Goal: Task Accomplishment & Management: Manage account settings

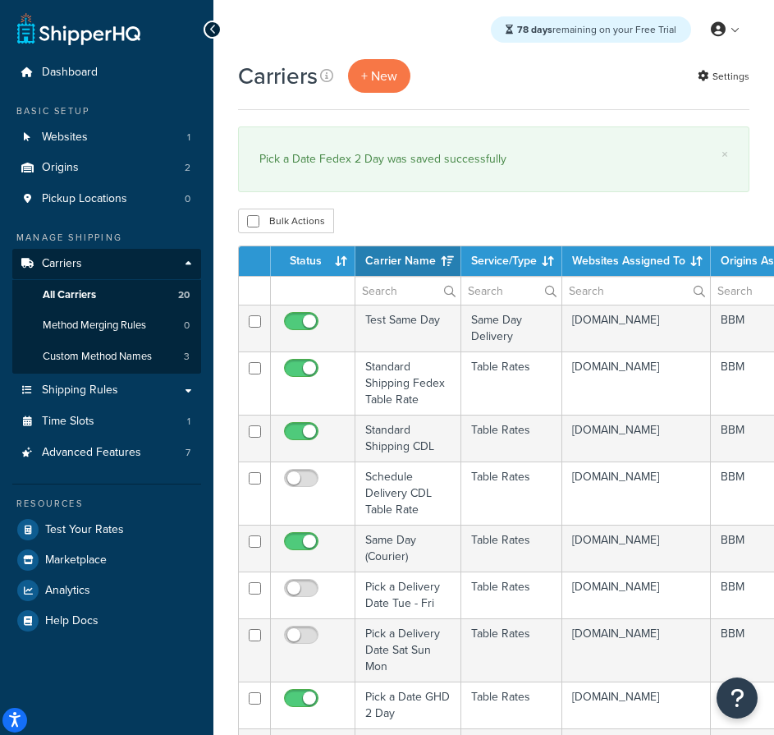
select select "15"
click at [309, 255] on th "Status" at bounding box center [313, 261] width 85 height 30
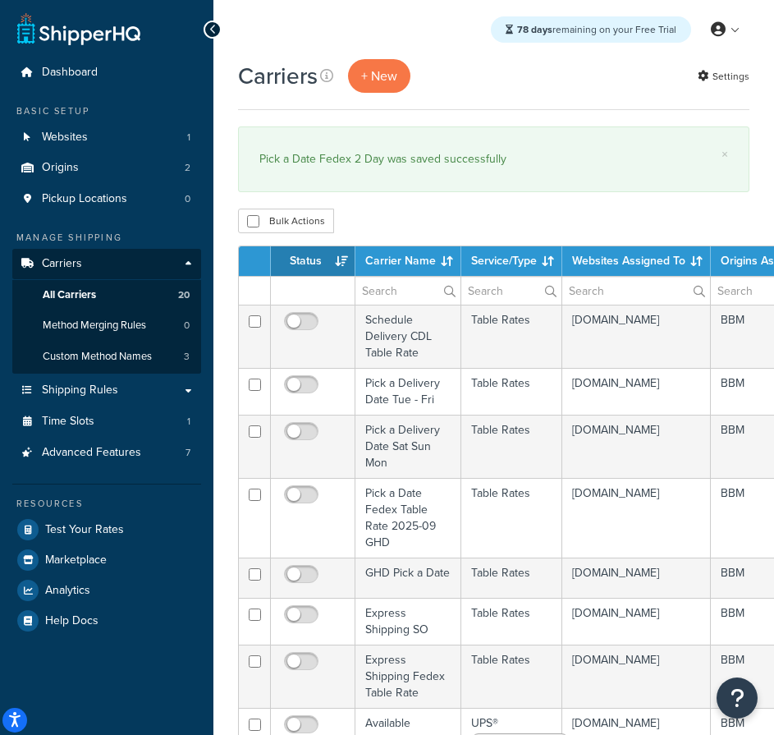
click at [310, 255] on th "Status" at bounding box center [313, 261] width 85 height 30
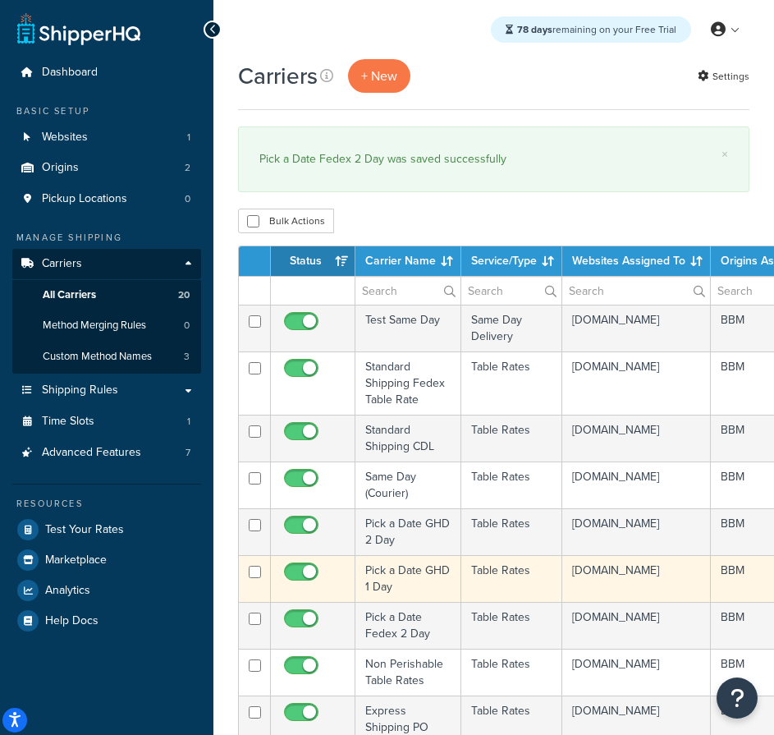
click at [392, 578] on td "Pick a Date GHD 1 Day" at bounding box center [409, 578] width 106 height 47
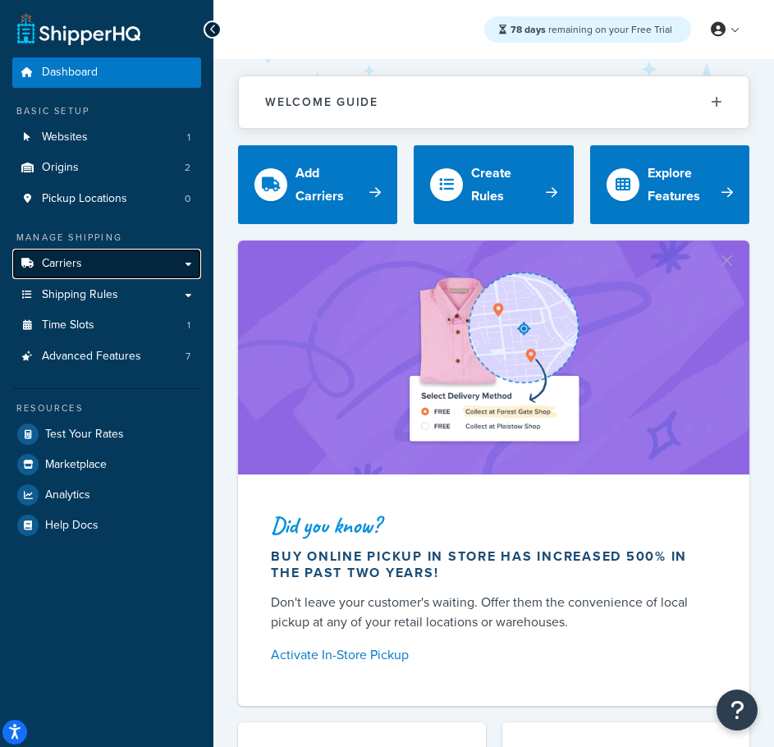
click at [78, 269] on span "Carriers" at bounding box center [62, 264] width 40 height 14
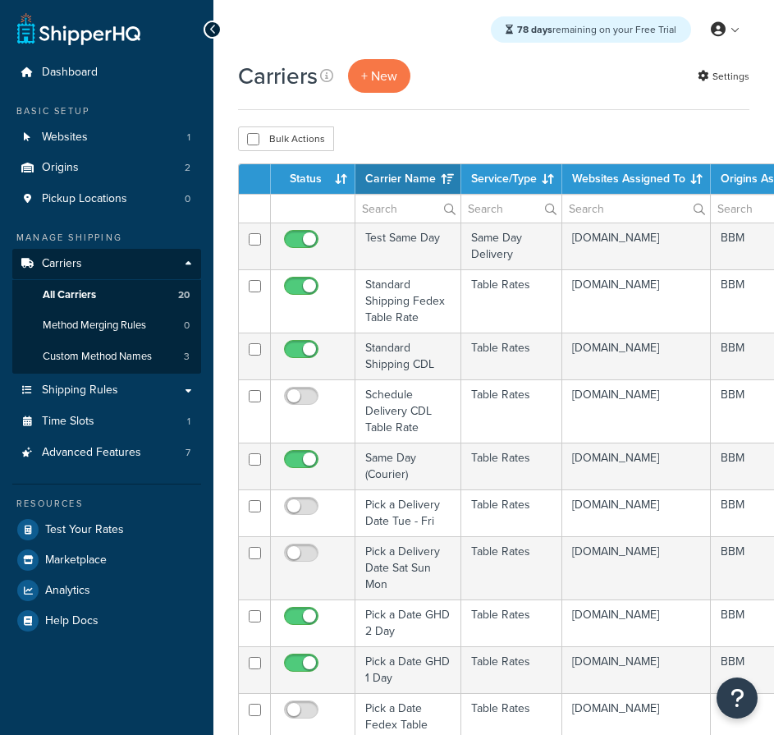
select select "15"
click at [317, 181] on th "Status" at bounding box center [313, 179] width 85 height 30
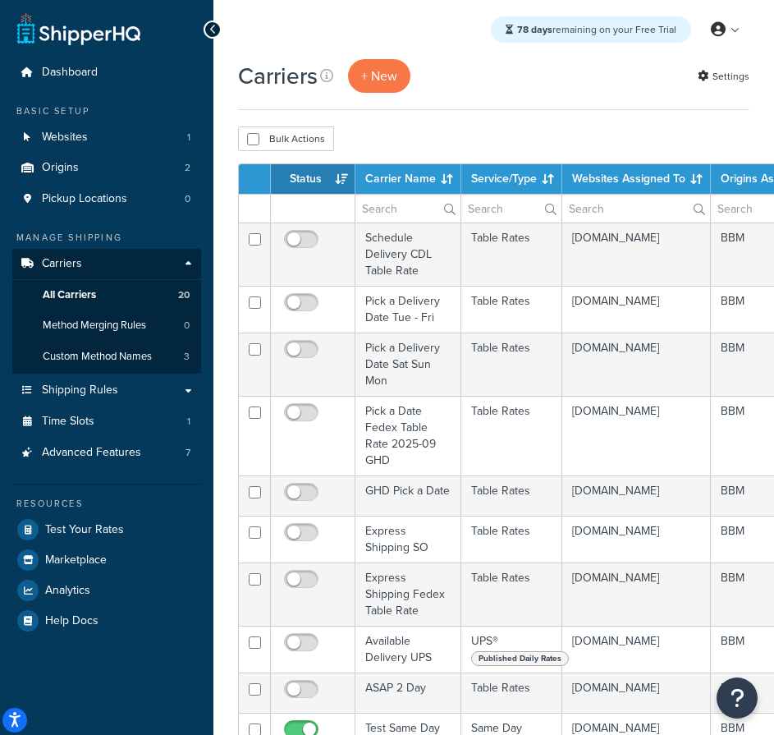
click at [318, 181] on th "Status" at bounding box center [313, 179] width 85 height 30
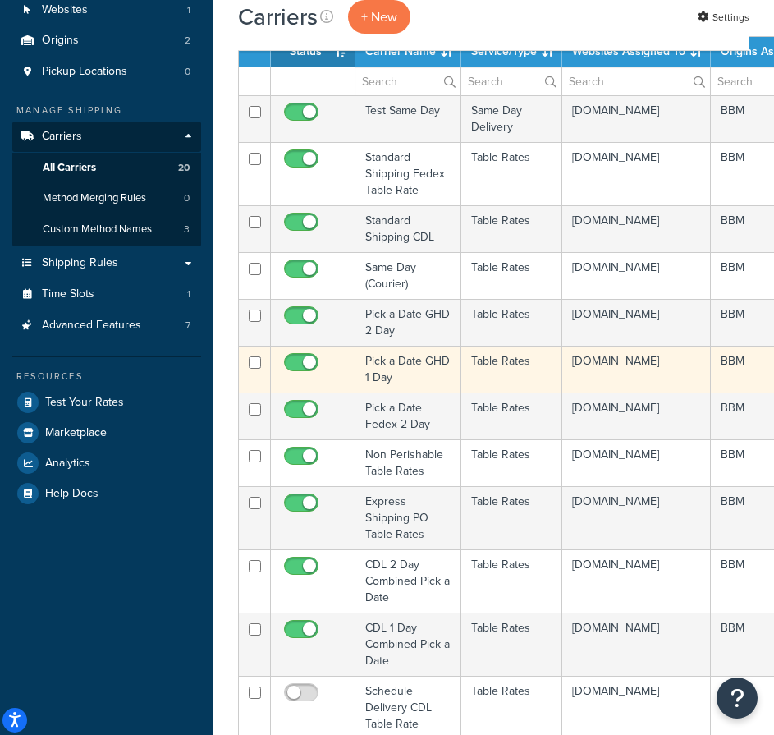
scroll to position [164, 0]
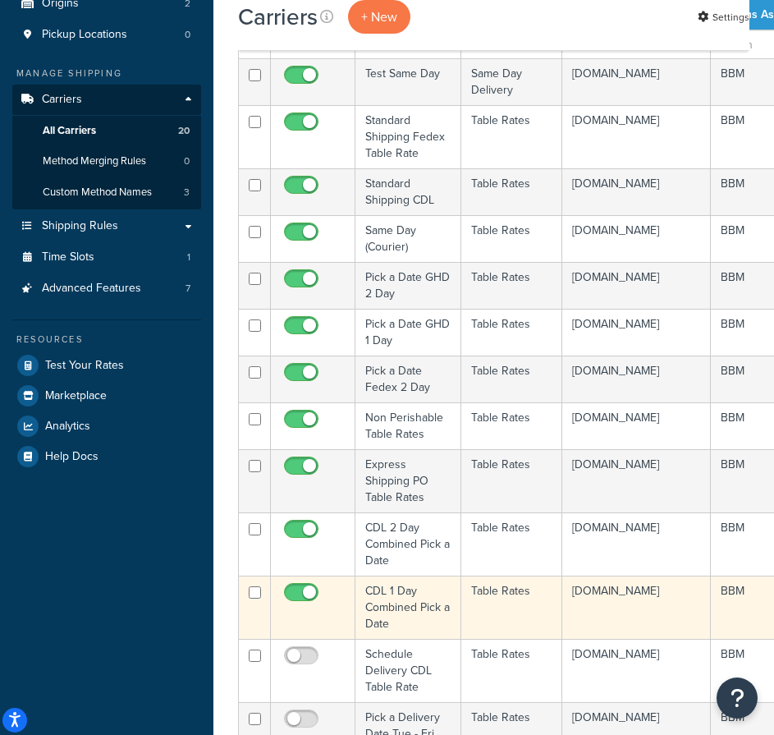
click at [387, 606] on td "CDL 1 Day Combined Pick a Date" at bounding box center [409, 607] width 106 height 63
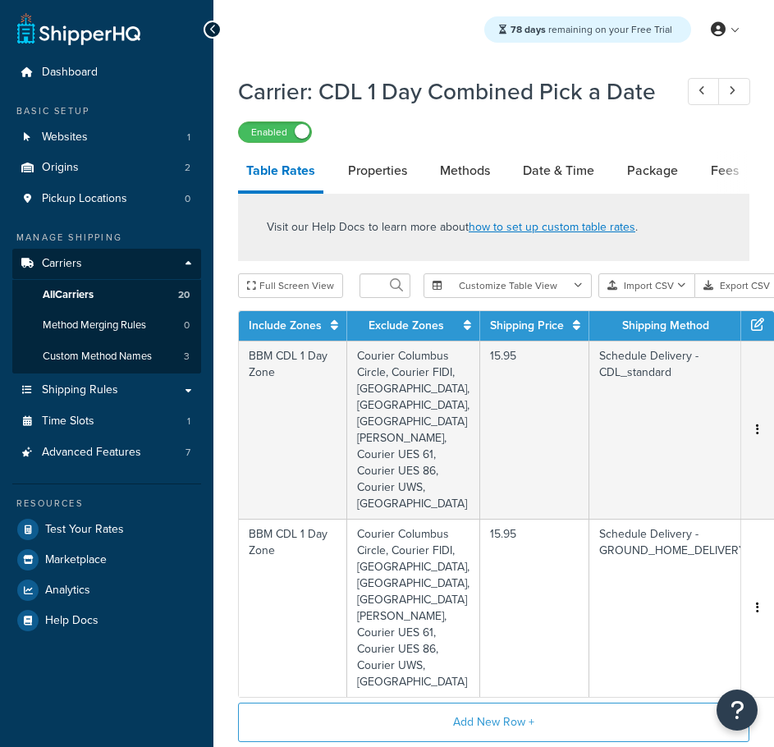
select select "25"
click at [389, 167] on link "Properties" at bounding box center [378, 170] width 76 height 39
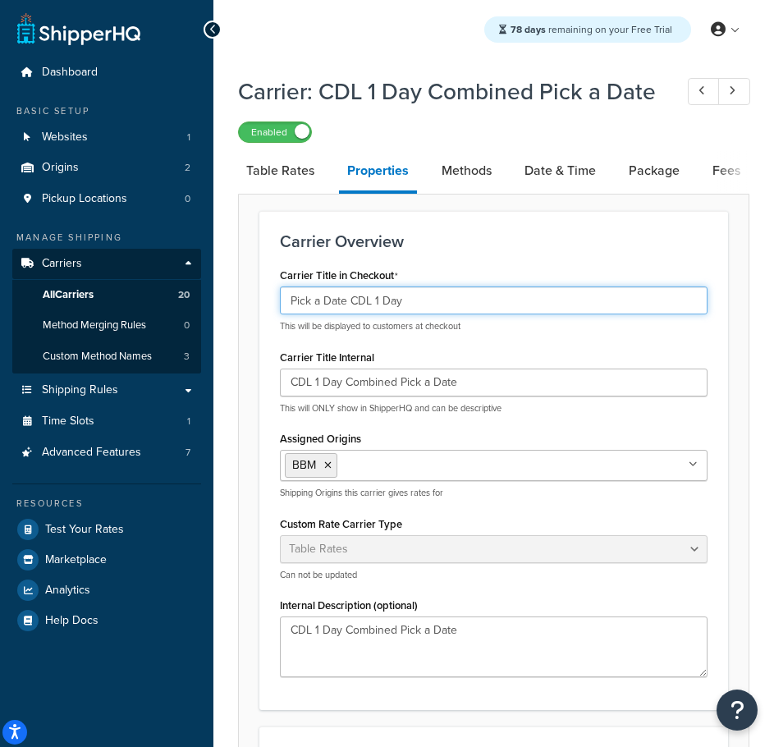
drag, startPoint x: 414, startPoint y: 298, endPoint x: 170, endPoint y: 293, distance: 244.0
click at [170, 293] on div "Dashboard Basic Setup Websites 1 Origins 2 Pickup Locations 0 Manage Shipping C…" at bounding box center [387, 756] width 774 height 1512
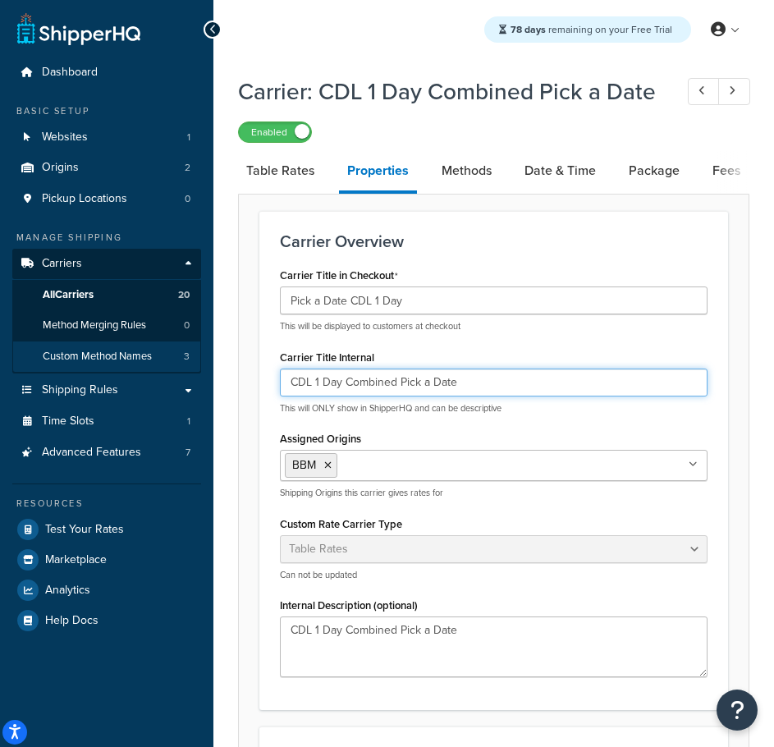
drag, startPoint x: 483, startPoint y: 381, endPoint x: 85, endPoint y: 361, distance: 398.0
click at [91, 362] on div "Dashboard Basic Setup Websites 1 Origins 2 Pickup Locations 0 Manage Shipping C…" at bounding box center [387, 756] width 774 height 1512
paste input "Pick a Date CDL 1 Day"
type input "Pick a Date CDL 1 Day"
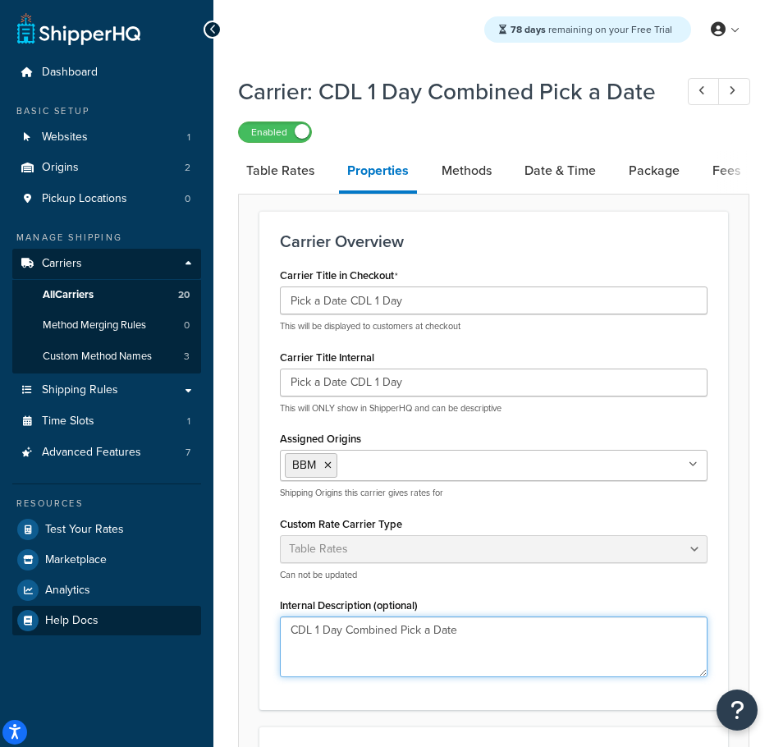
drag, startPoint x: 469, startPoint y: 630, endPoint x: 84, endPoint y: 618, distance: 385.4
click at [84, 618] on div "Dashboard Basic Setup Websites 1 Origins 2 Pickup Locations 0 Manage Shipping C…" at bounding box center [387, 756] width 774 height 1512
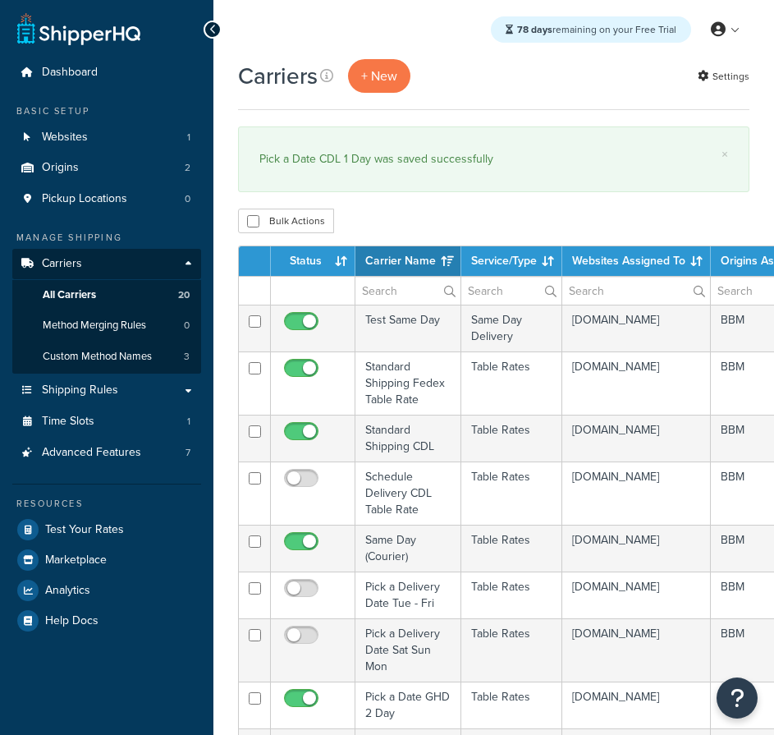
select select "15"
click at [310, 256] on th "Status" at bounding box center [313, 261] width 85 height 30
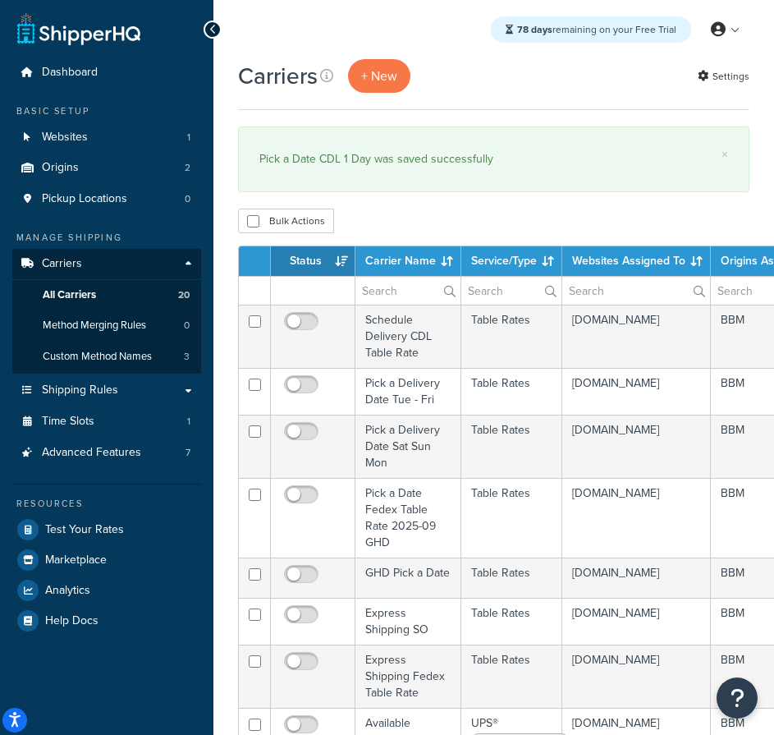
click at [313, 258] on th "Status" at bounding box center [313, 261] width 85 height 30
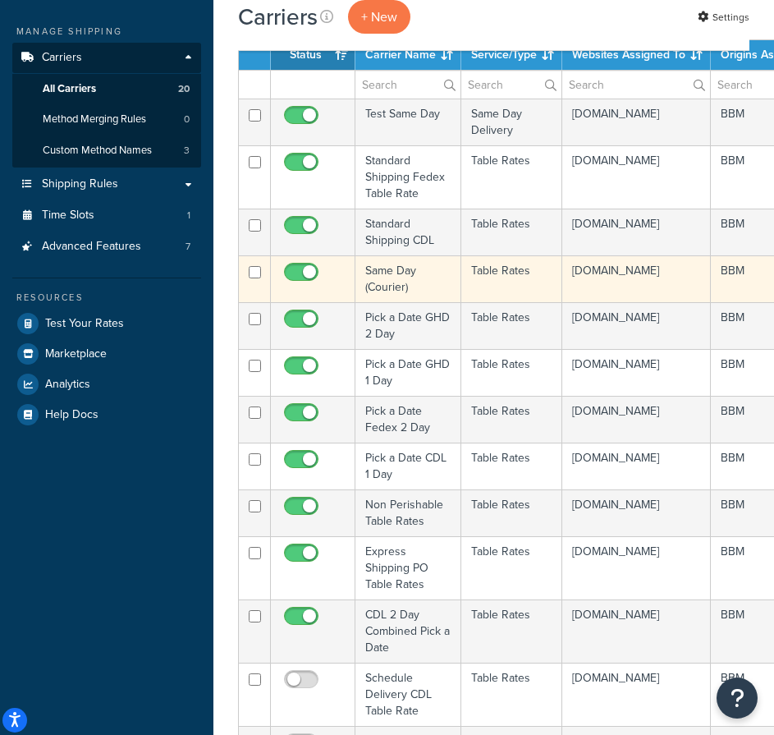
scroll to position [246, 0]
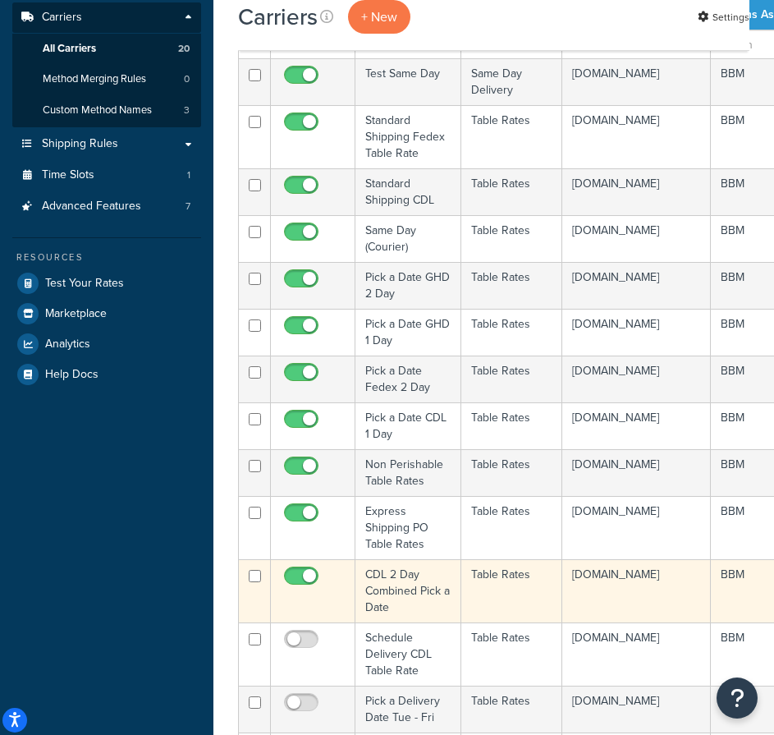
click at [389, 595] on td "CDL 2 Day Combined Pick a Date" at bounding box center [409, 590] width 106 height 63
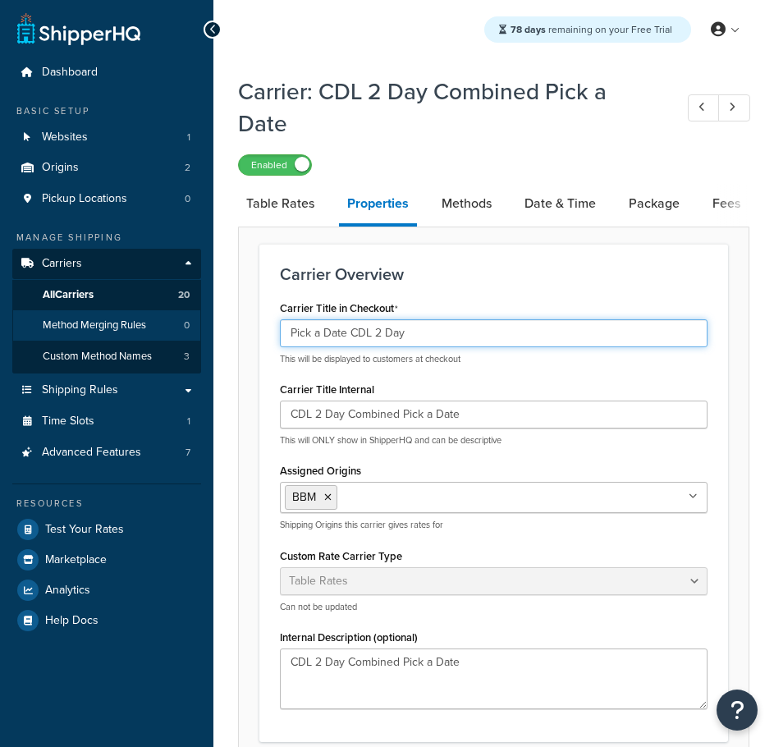
drag, startPoint x: 444, startPoint y: 332, endPoint x: 188, endPoint y: 334, distance: 256.2
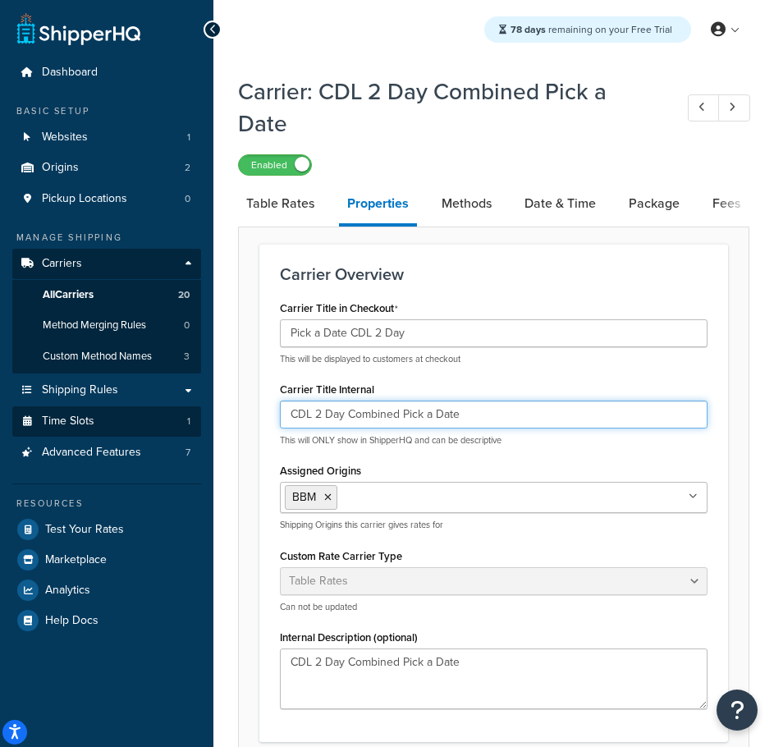
drag, startPoint x: 494, startPoint y: 416, endPoint x: 150, endPoint y: 412, distance: 344.1
paste input "Pick a Date CDL 2 Day"
type input "Pick a Date CDL 2 Day"
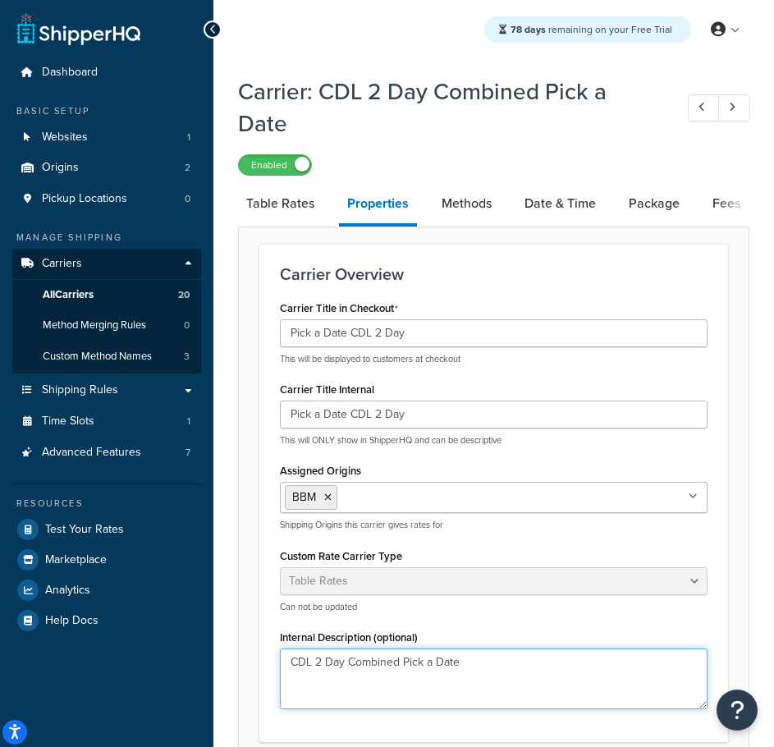
drag, startPoint x: 501, startPoint y: 661, endPoint x: 81, endPoint y: 656, distance: 419.7
paste textarea "Pick a Date CDL 2 Day"
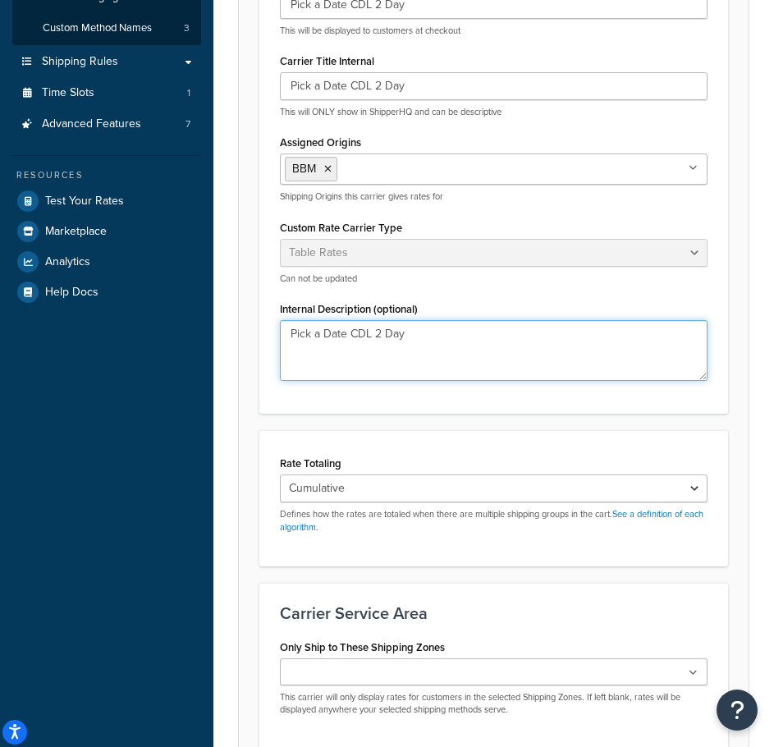
scroll to position [493, 0]
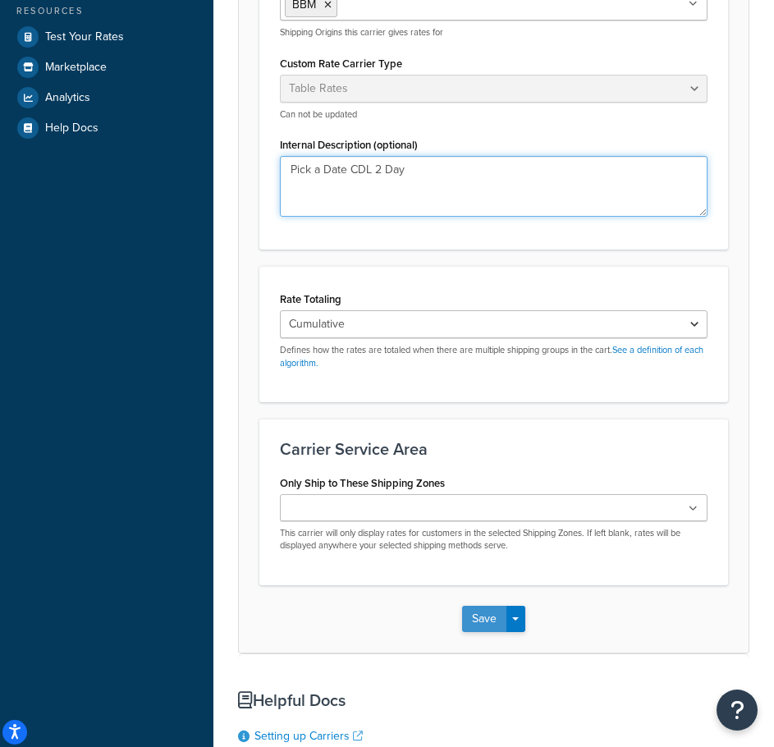
type textarea "Pick a Date CDL 2 Day"
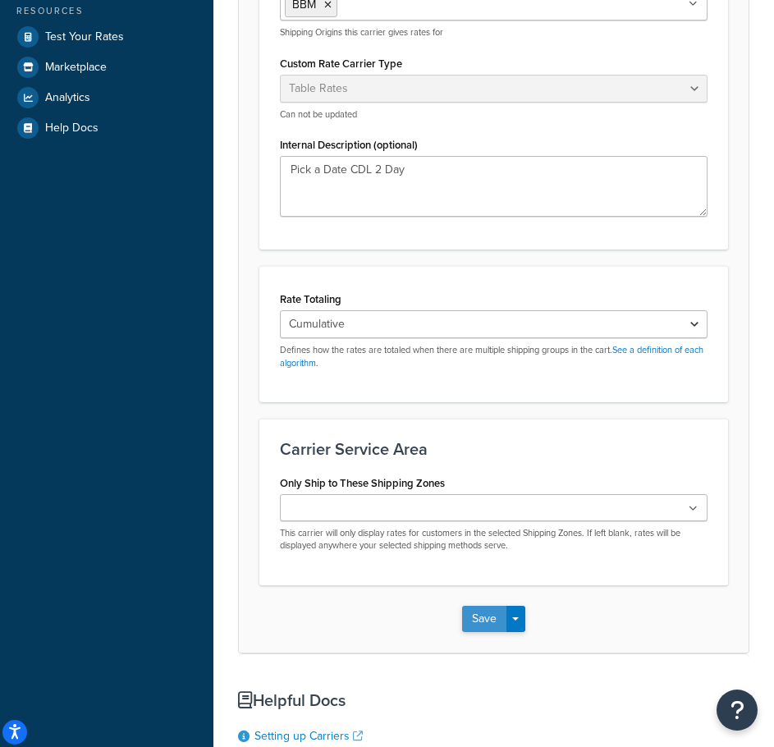
click at [481, 620] on button "Save" at bounding box center [484, 619] width 44 height 26
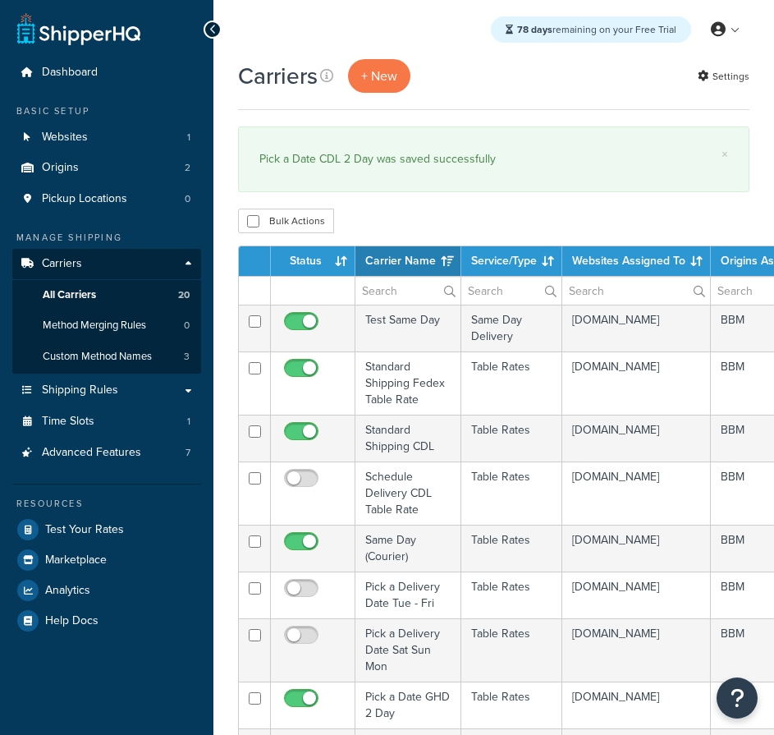
select select "15"
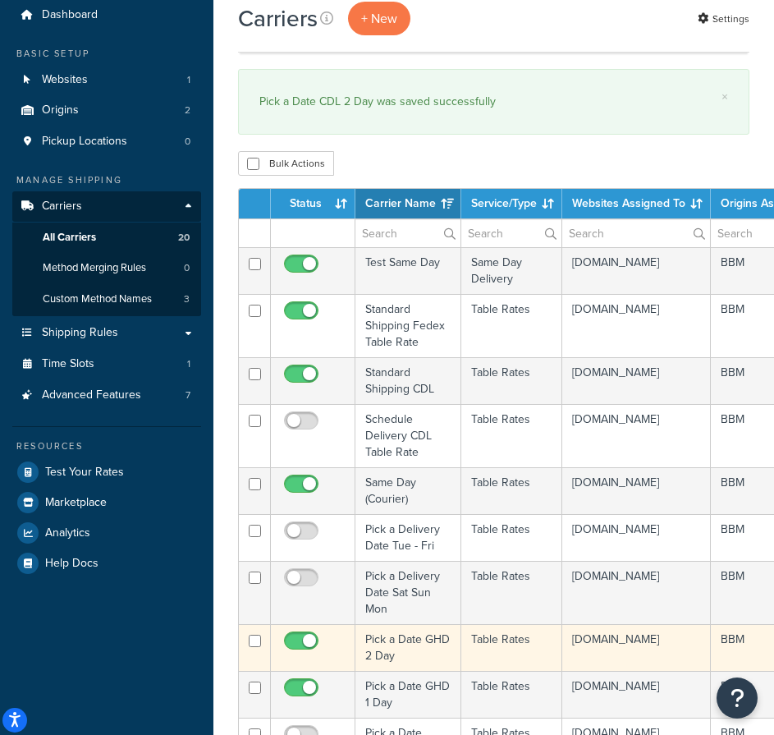
scroll to position [82, 0]
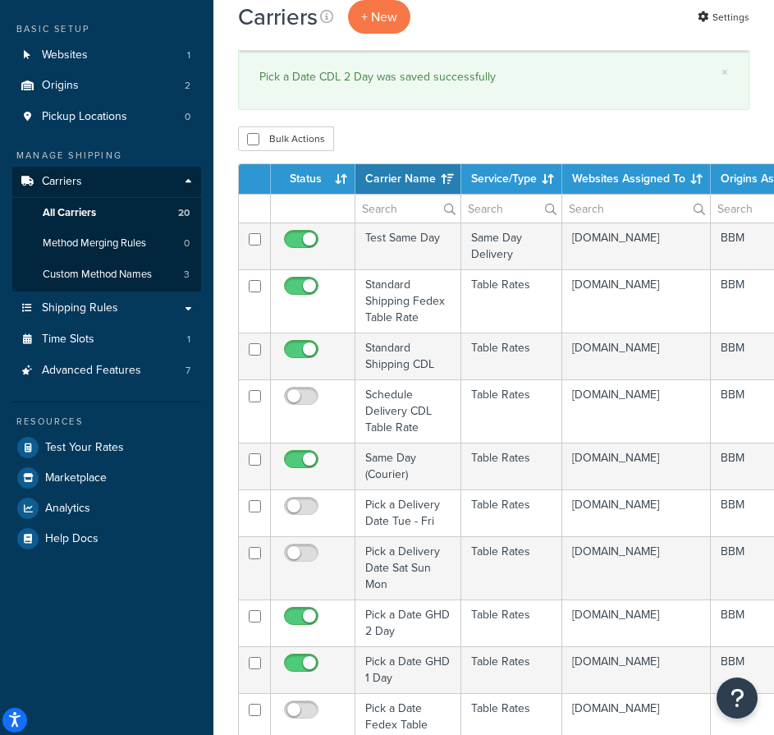
click at [320, 183] on th "Status" at bounding box center [313, 179] width 85 height 30
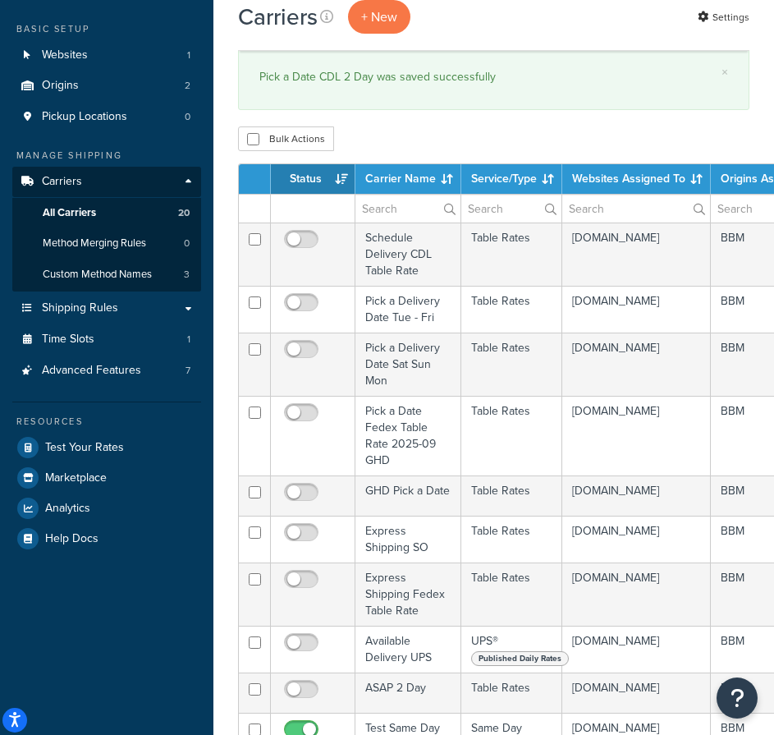
click at [319, 181] on th "Status" at bounding box center [313, 179] width 85 height 30
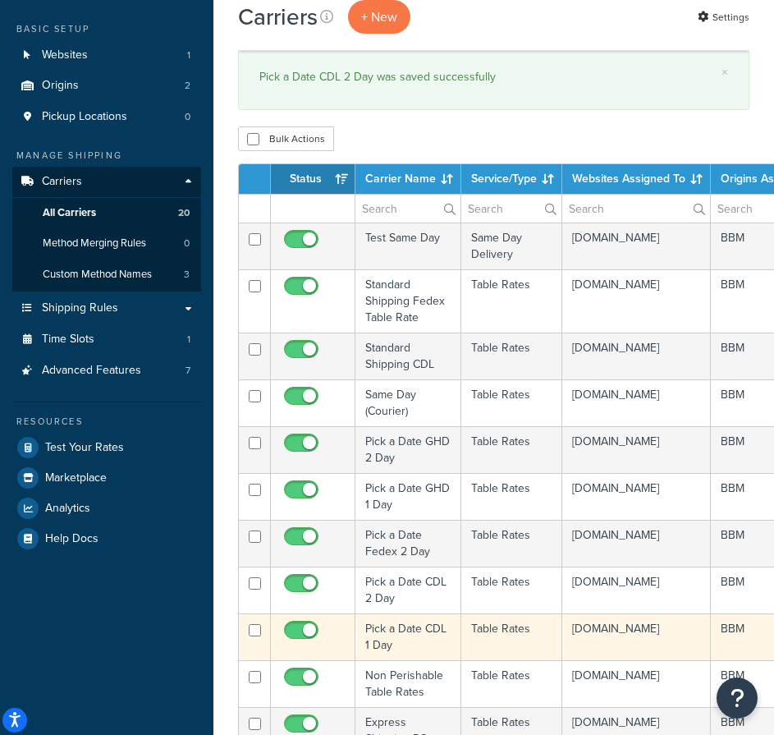
click at [382, 637] on td "Pick a Date CDL 1 Day" at bounding box center [409, 636] width 106 height 47
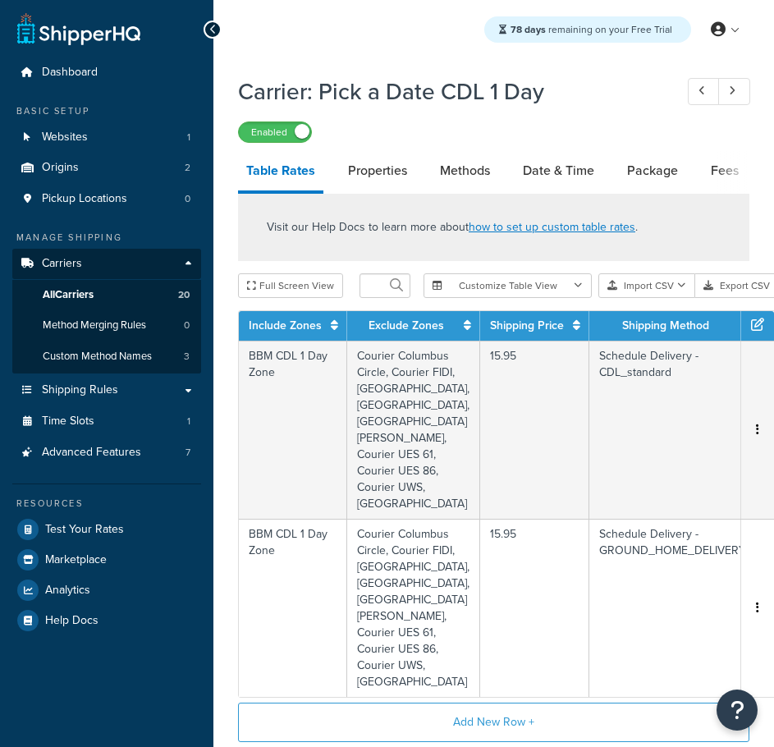
select select "25"
click at [375, 168] on link "Properties" at bounding box center [378, 170] width 76 height 39
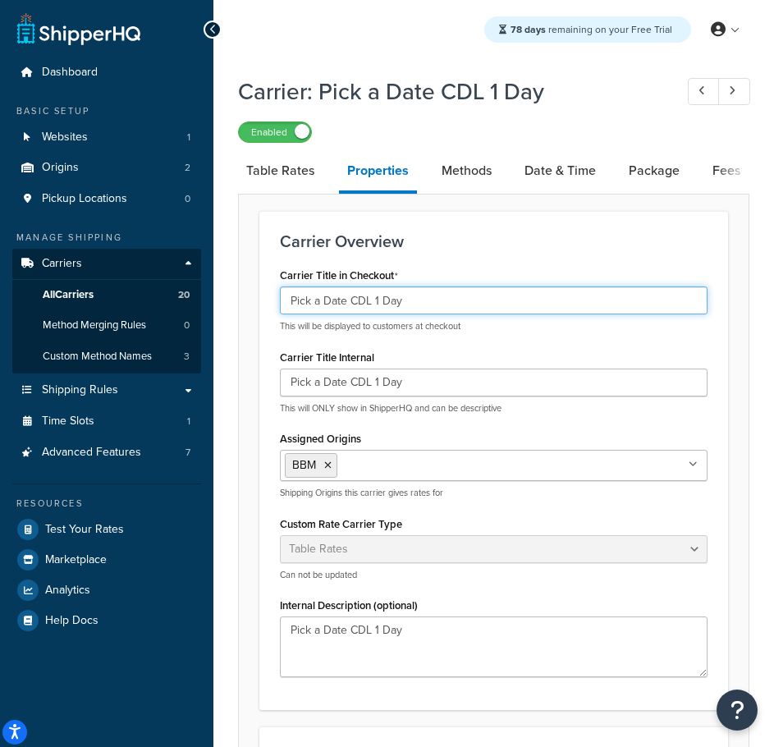
drag, startPoint x: 411, startPoint y: 298, endPoint x: 119, endPoint y: 293, distance: 292.4
click at [119, 293] on div "Dashboard Basic Setup Websites 1 Origins 2 Pickup Locations 0 Manage Shipping C…" at bounding box center [387, 756] width 774 height 1512
click at [457, 179] on link "Methods" at bounding box center [467, 170] width 67 height 39
select select "25"
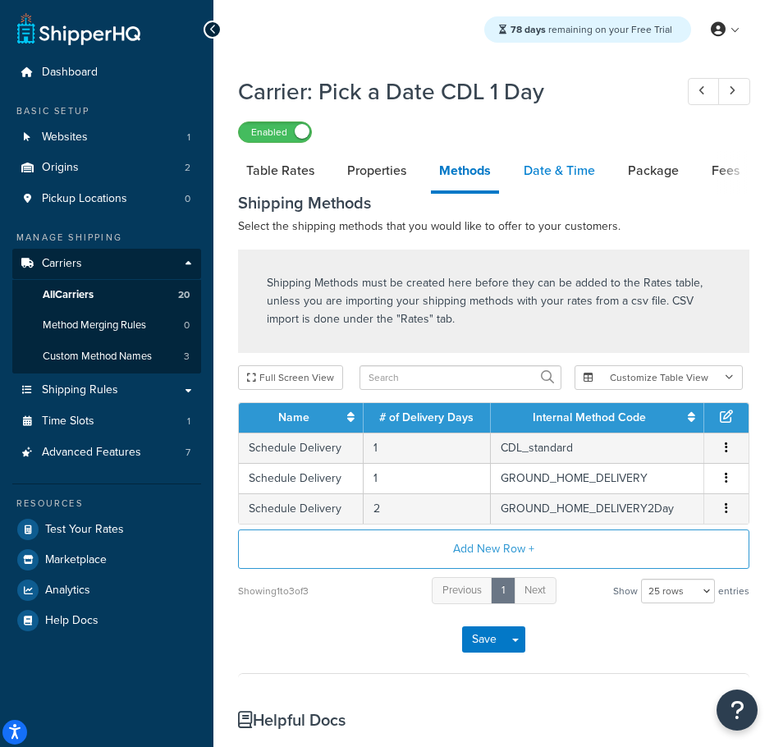
click at [569, 165] on link "Date & Time" at bounding box center [560, 170] width 88 height 39
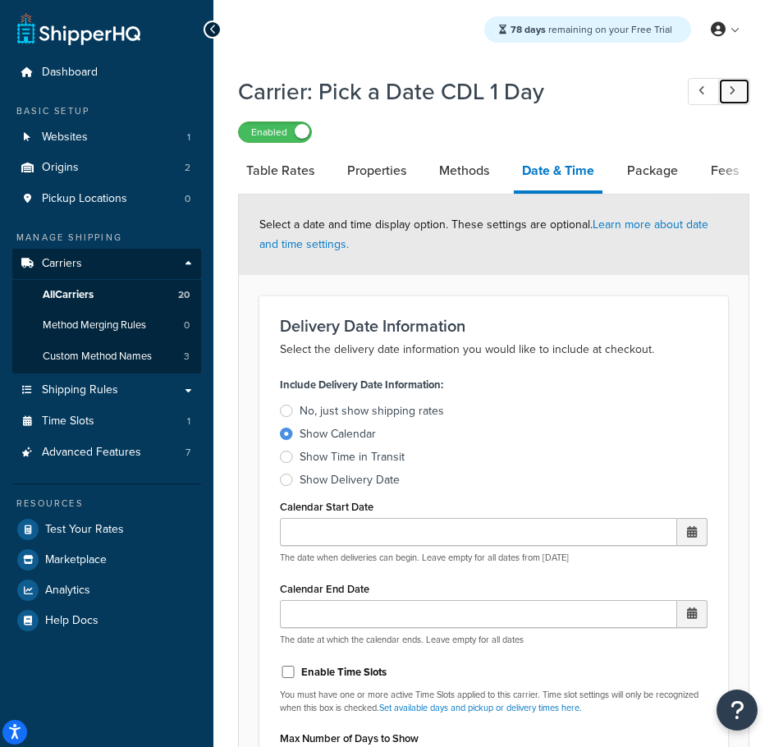
click at [745, 83] on link at bounding box center [735, 91] width 32 height 27
click at [704, 91] on icon at bounding box center [702, 90] width 7 height 11
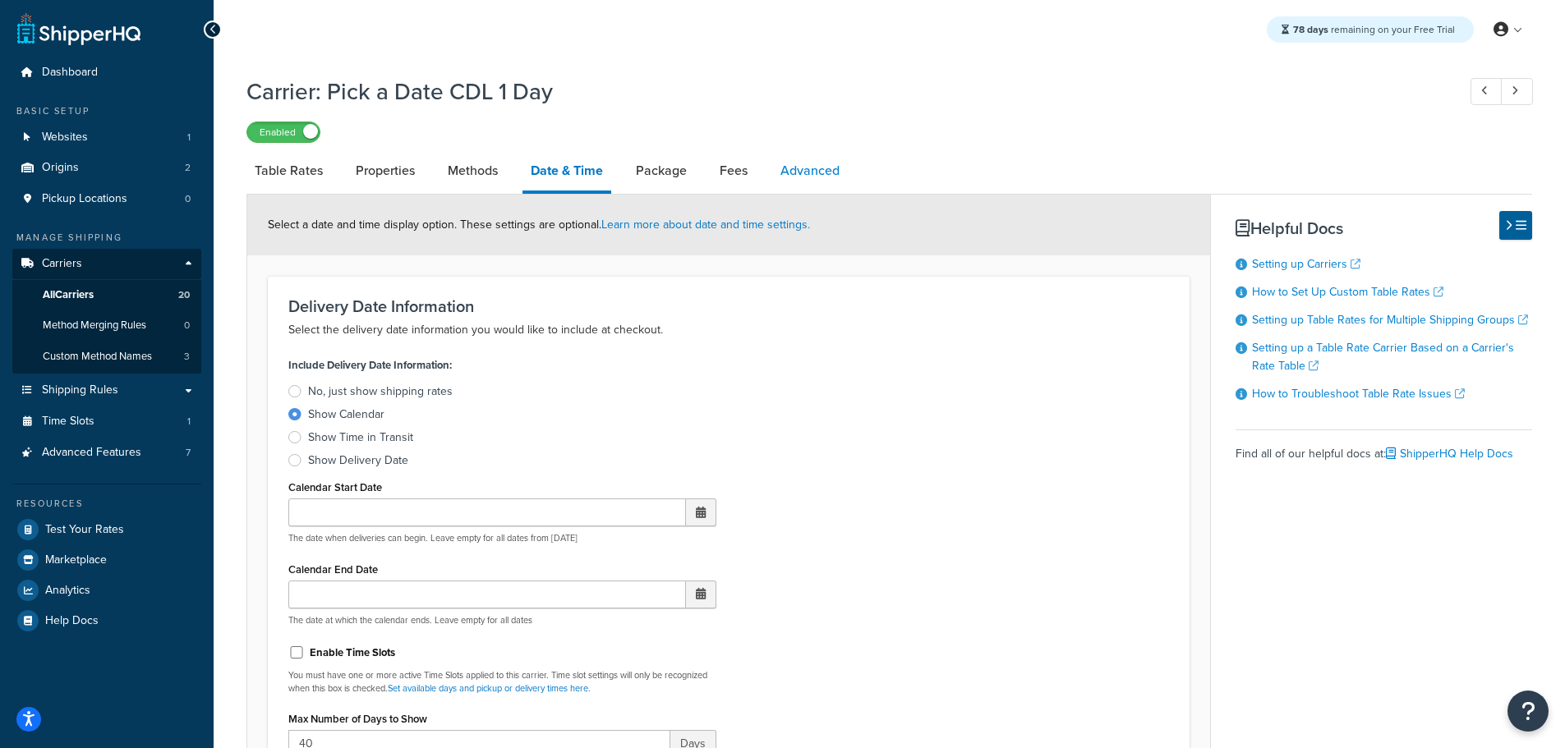
click at [774, 168] on link "Advanced" at bounding box center [810, 170] width 76 height 39
select select "false"
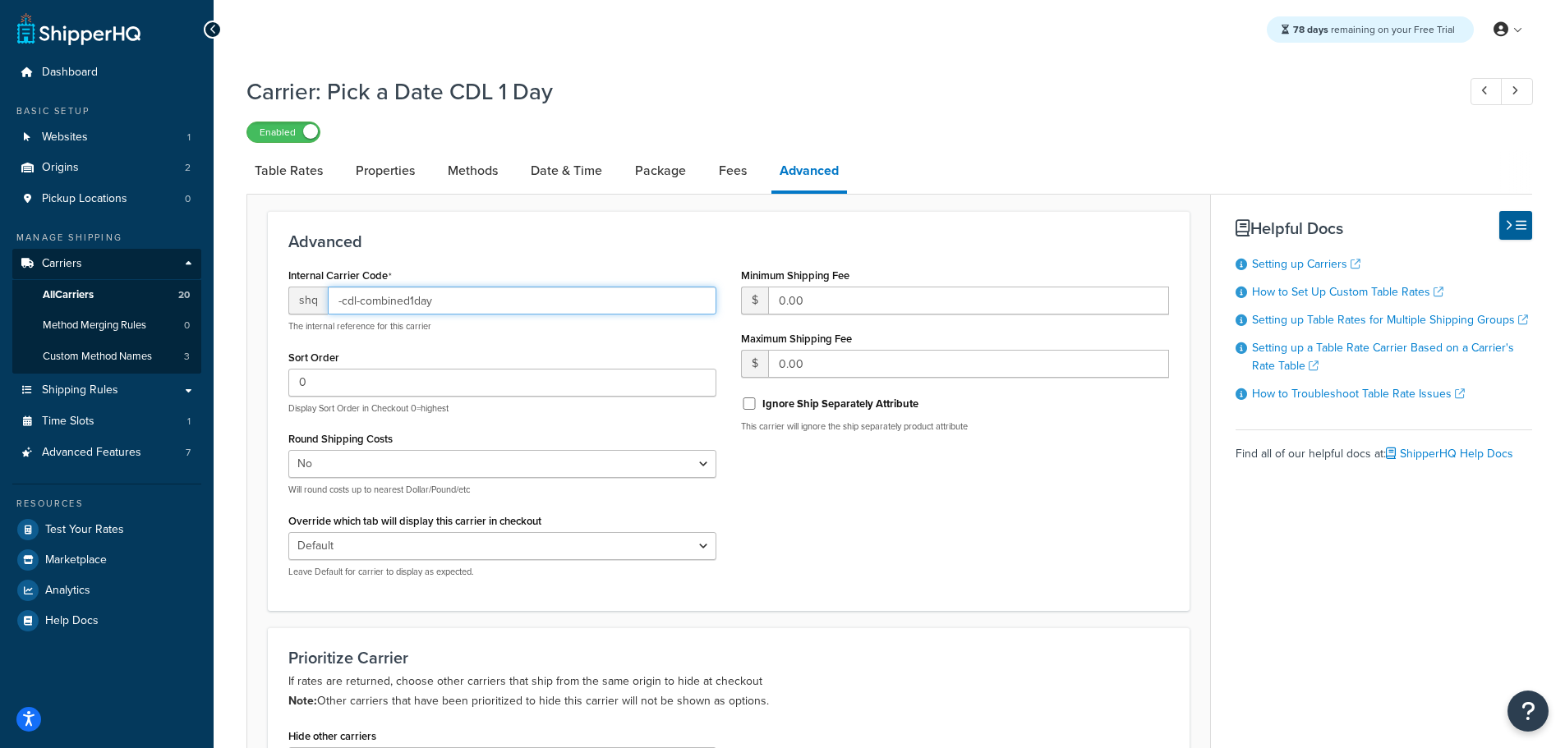
drag, startPoint x: 471, startPoint y: 299, endPoint x: 287, endPoint y: 299, distance: 184.0
click at [287, 299] on div "Internal Carrier Code shq -cdl-combined1day The internal reference for this car…" at bounding box center [502, 427] width 453 height 327
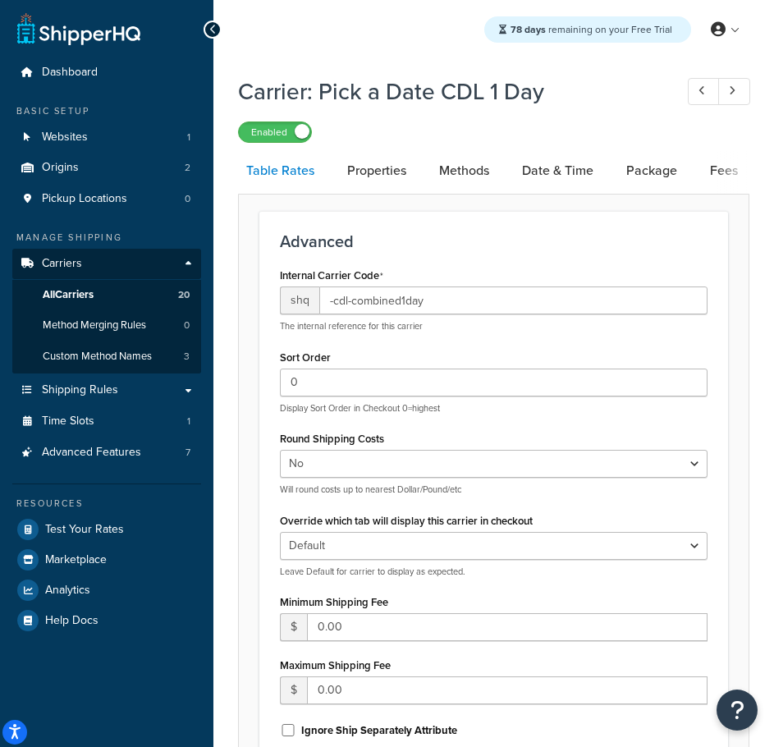
click at [292, 175] on link "Table Rates" at bounding box center [280, 170] width 85 height 39
select select "25"
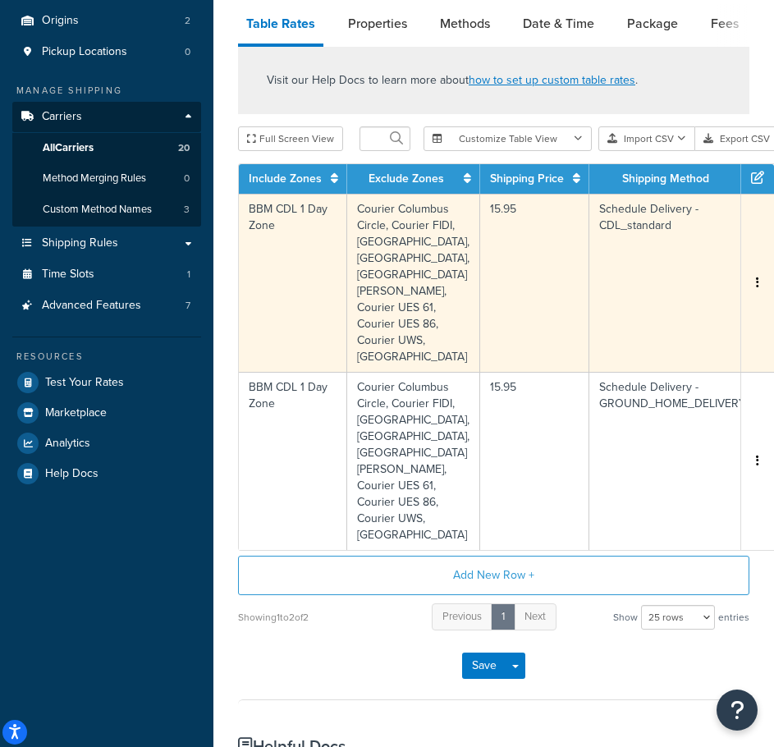
scroll to position [164, 0]
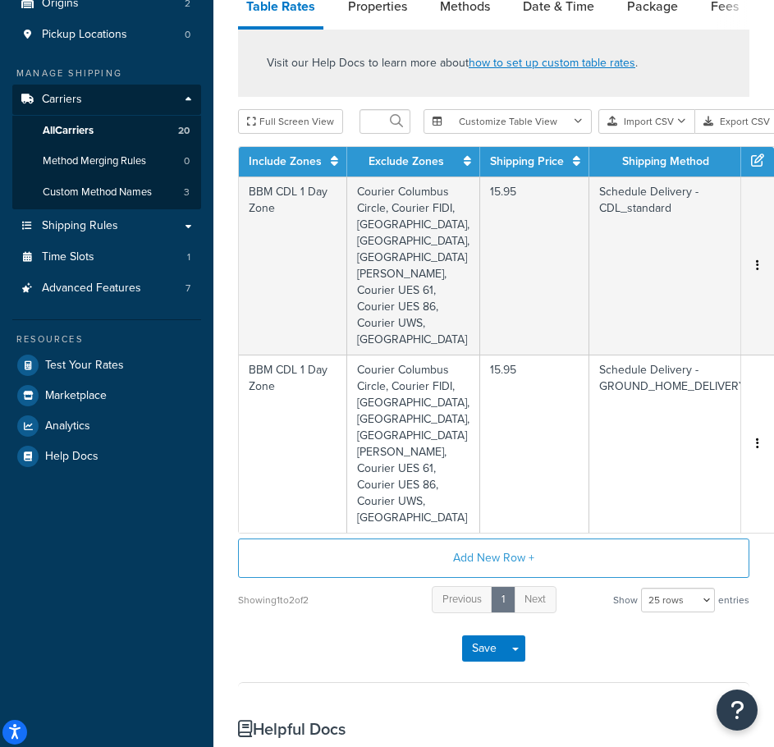
click at [204, 685] on div "Dashboard Basic Setup Websites 1 Origins 2 Pickup Locations 0 Manage Shipping C…" at bounding box center [107, 458] width 214 height 1244
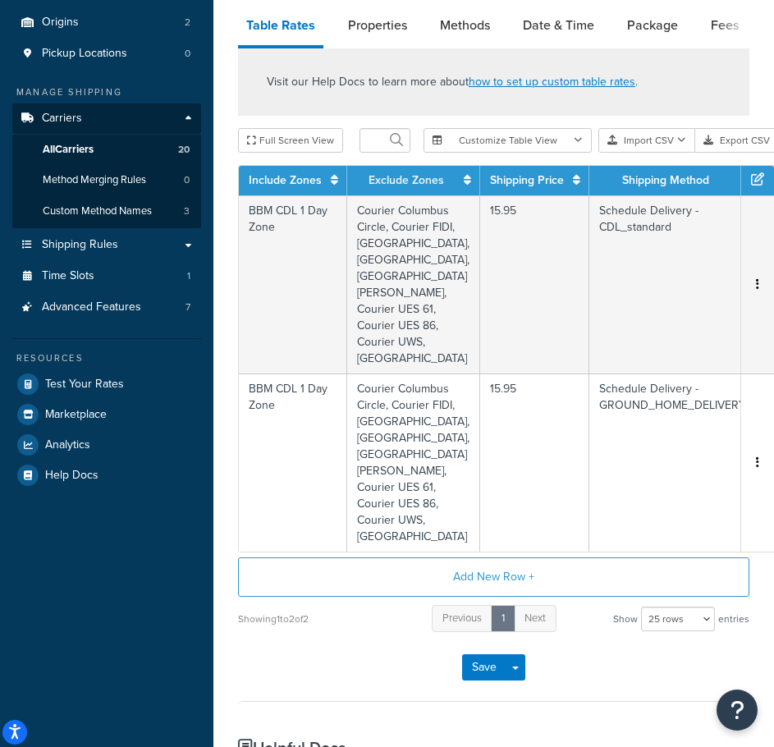
scroll to position [82, 0]
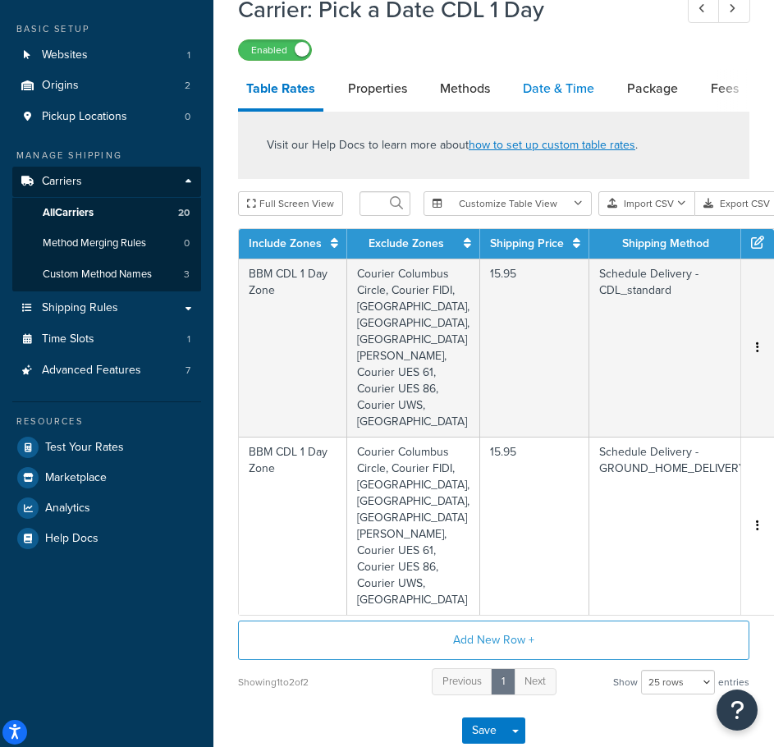
click at [549, 80] on link "Date & Time" at bounding box center [559, 88] width 88 height 39
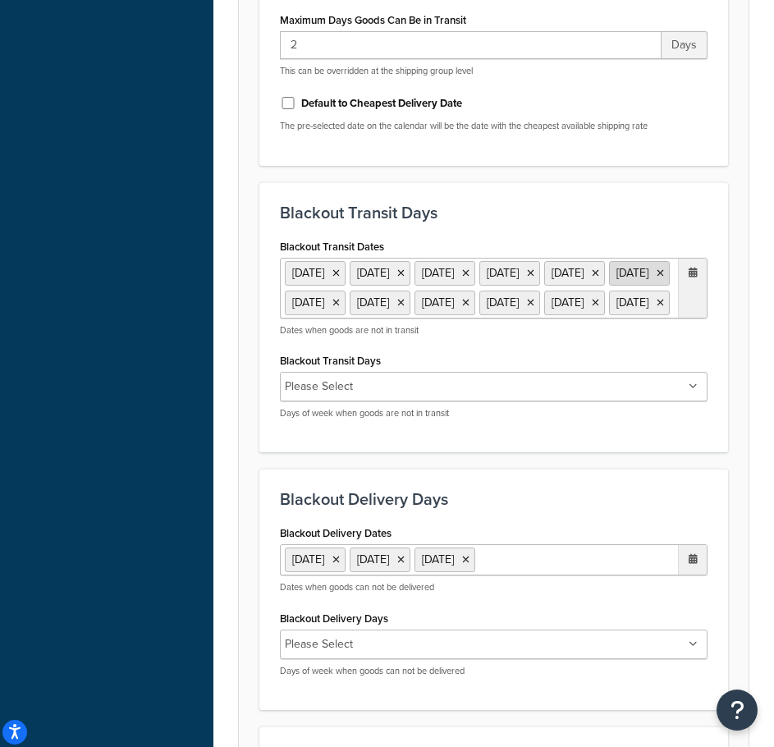
scroll to position [1068, 0]
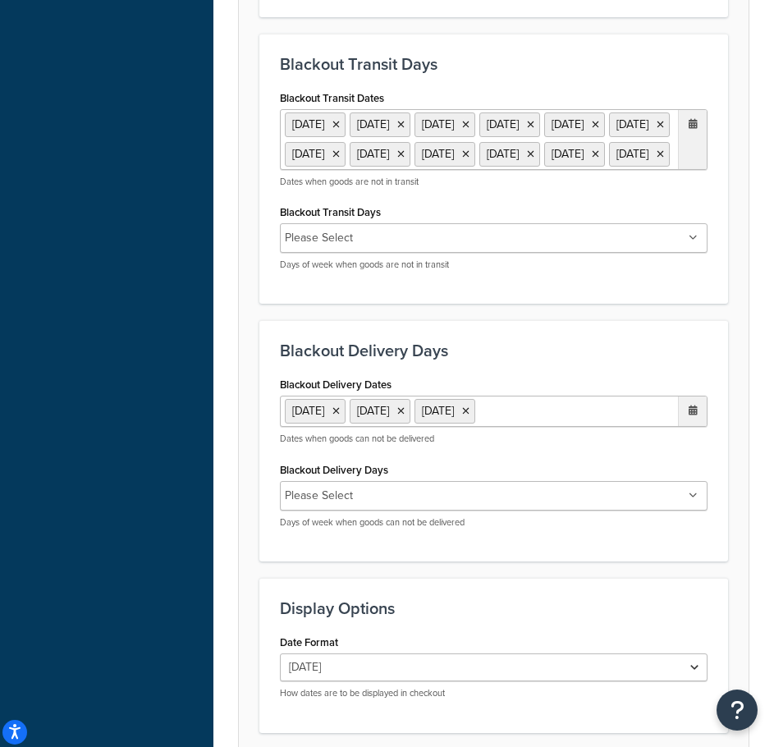
select select "25"
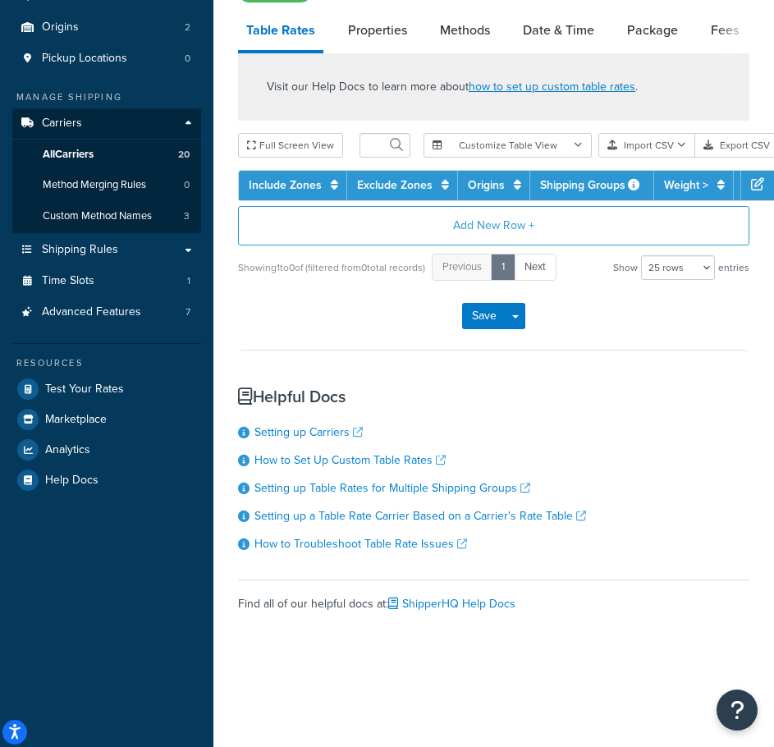
scroll to position [82, 0]
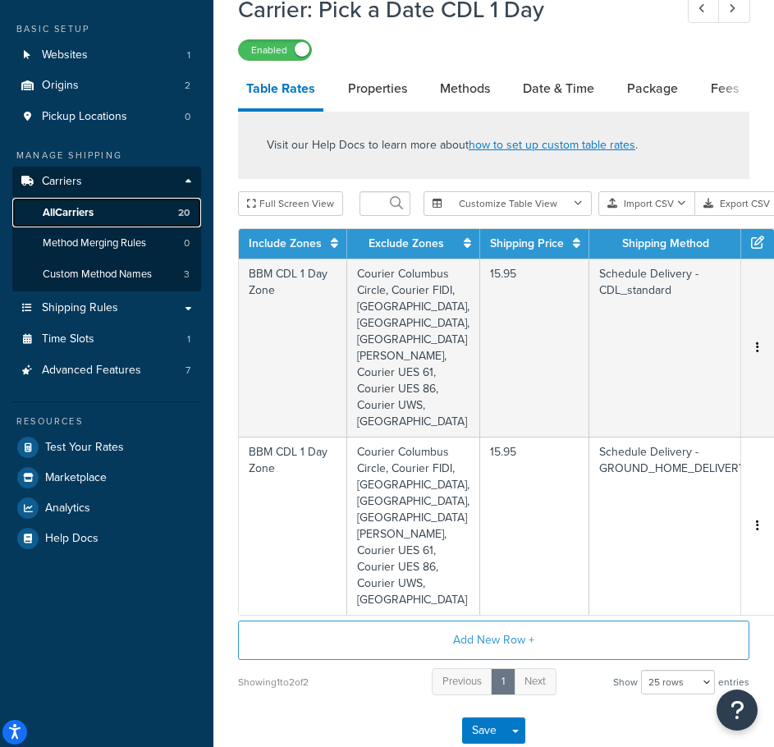
click at [94, 210] on span "All Carriers" at bounding box center [68, 213] width 51 height 14
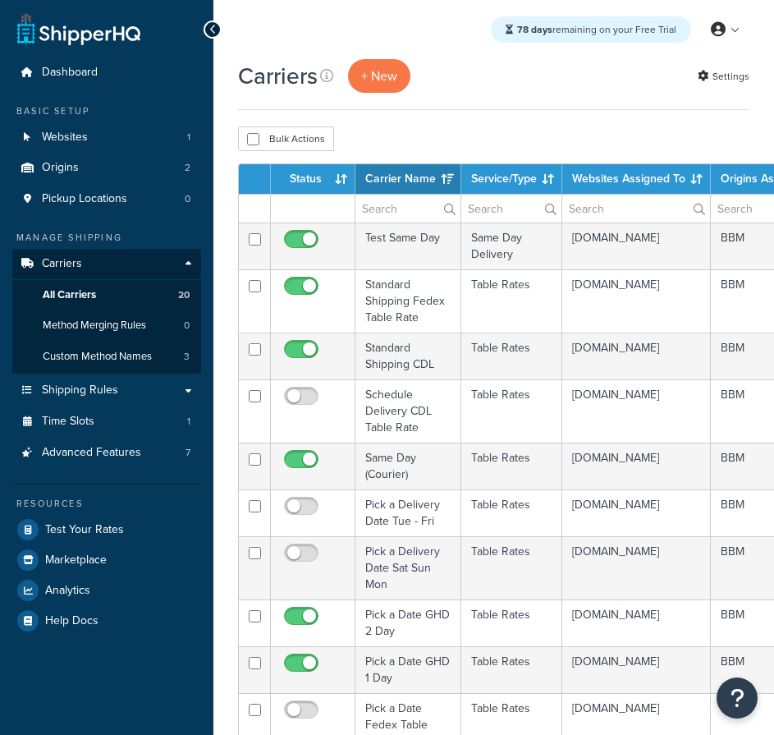
select select "15"
click at [302, 183] on th "Status" at bounding box center [313, 179] width 85 height 30
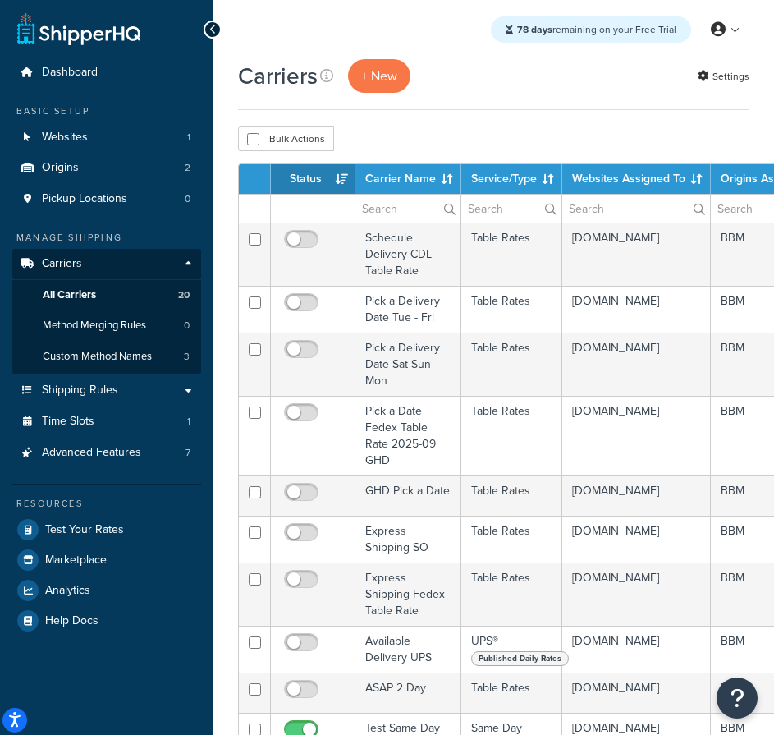
click at [303, 180] on th "Status" at bounding box center [313, 179] width 85 height 30
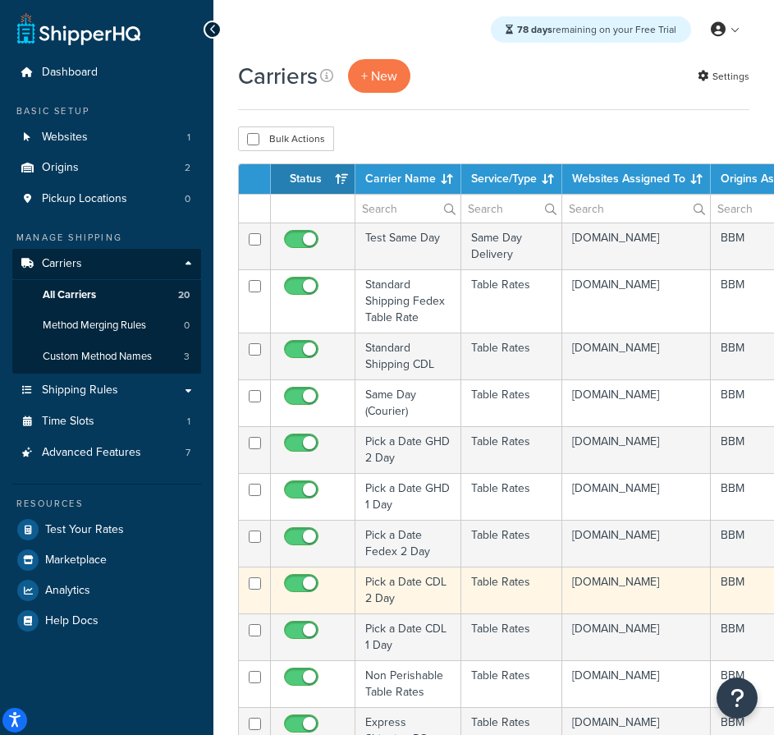
click at [392, 584] on td "Pick a Date CDL 2 Day" at bounding box center [409, 590] width 106 height 47
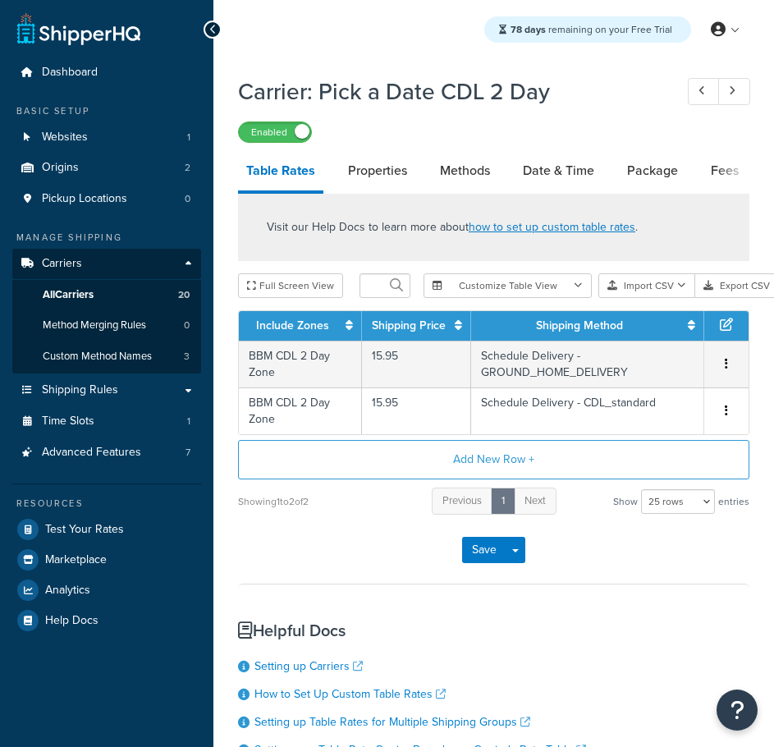
select select "25"
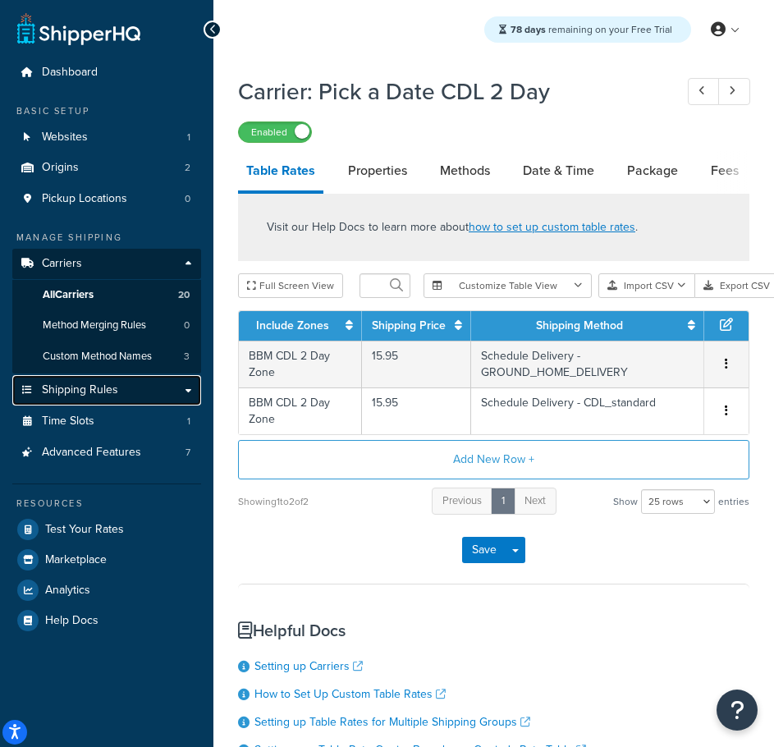
click at [81, 384] on span "Shipping Rules" at bounding box center [80, 391] width 76 height 14
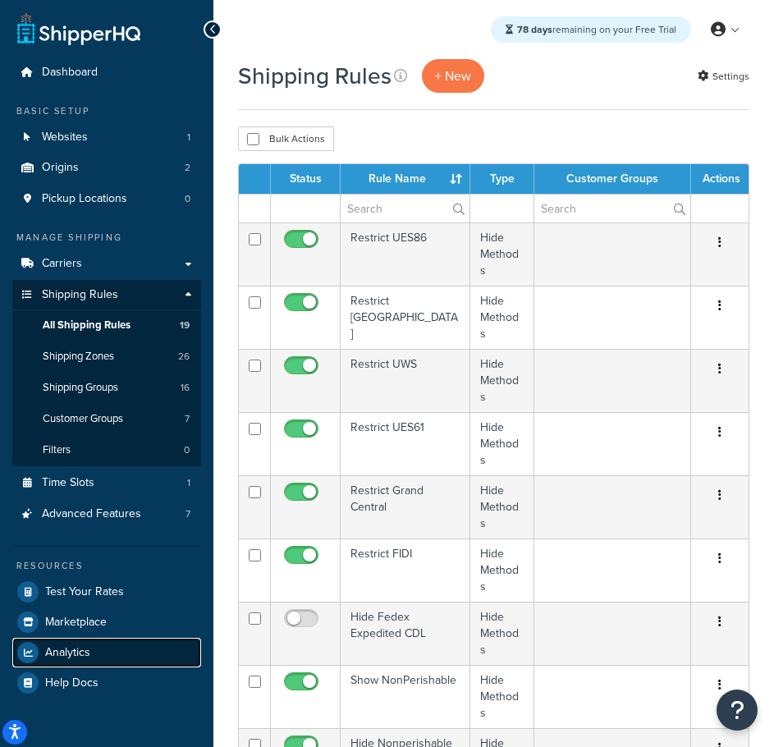
click at [186, 652] on link "Analytics" at bounding box center [106, 653] width 189 height 30
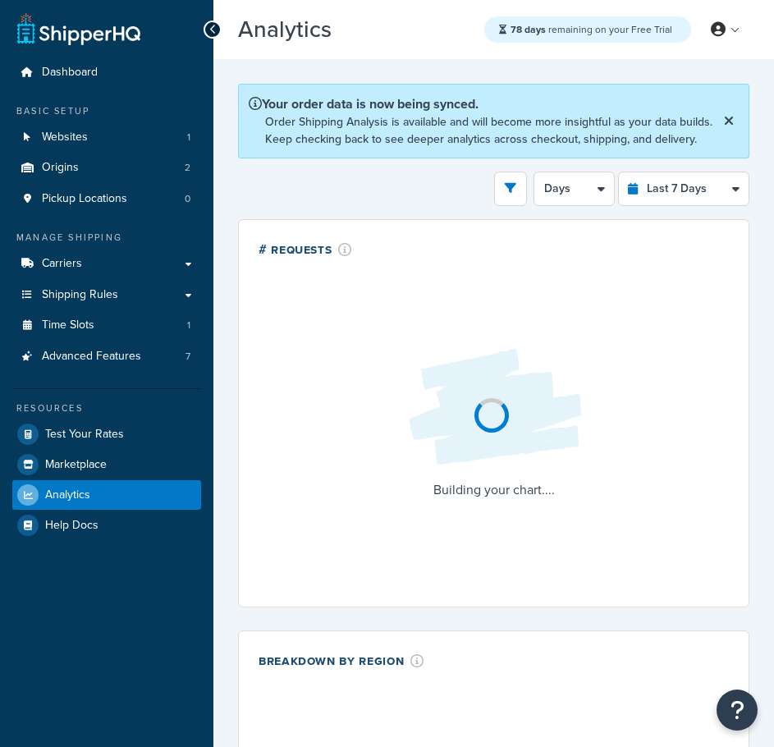
select select "last_7_days"
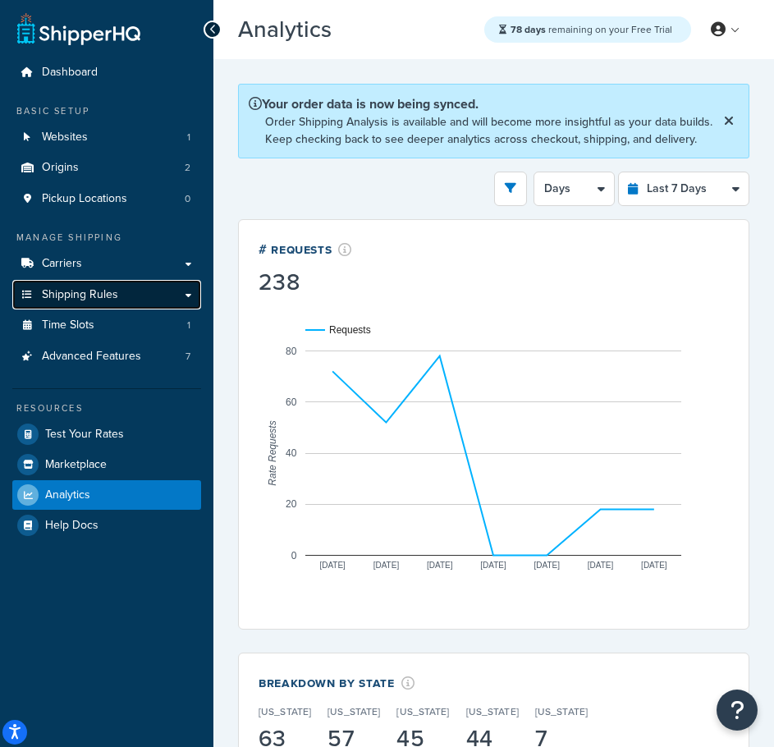
click at [87, 288] on span "Shipping Rules" at bounding box center [80, 295] width 76 height 14
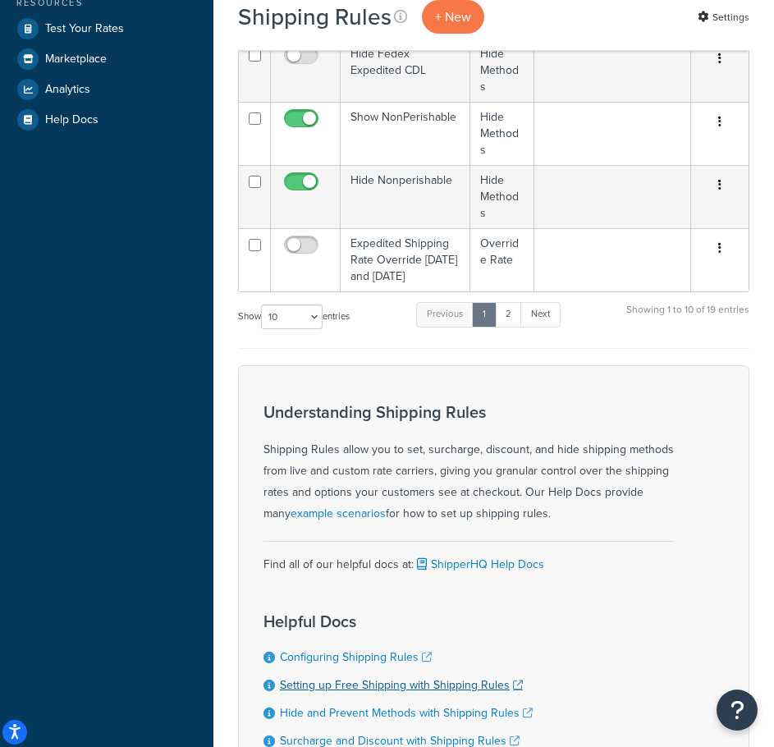
scroll to position [456, 0]
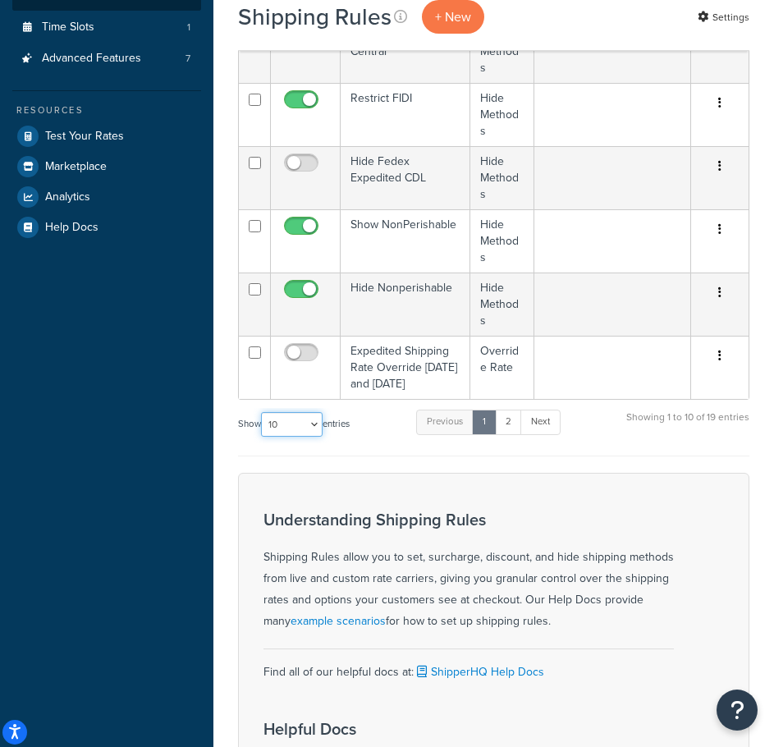
click at [304, 425] on select "10 15 25 50 100 1000" at bounding box center [292, 424] width 62 height 25
select select "25"
click at [263, 412] on select "10 15 25 50 100 1000" at bounding box center [292, 424] width 62 height 25
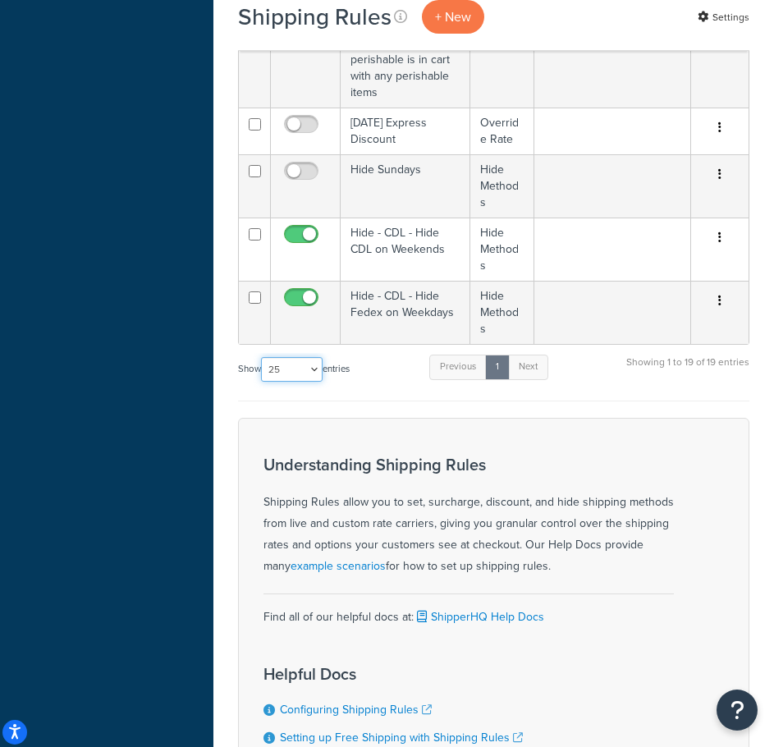
scroll to position [1277, 0]
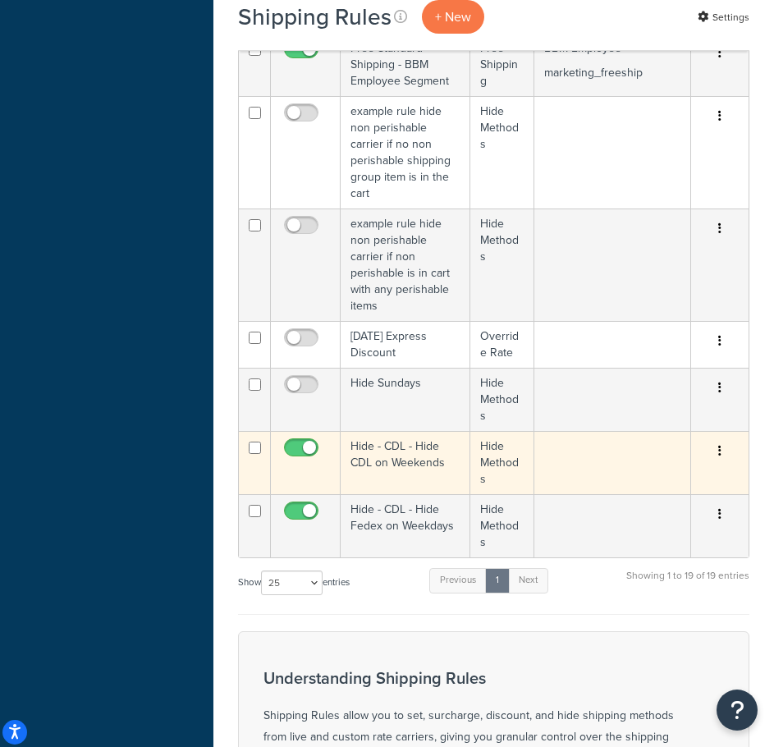
click at [412, 449] on td "Hide - CDL - Hide CDL on Weekends" at bounding box center [406, 462] width 130 height 63
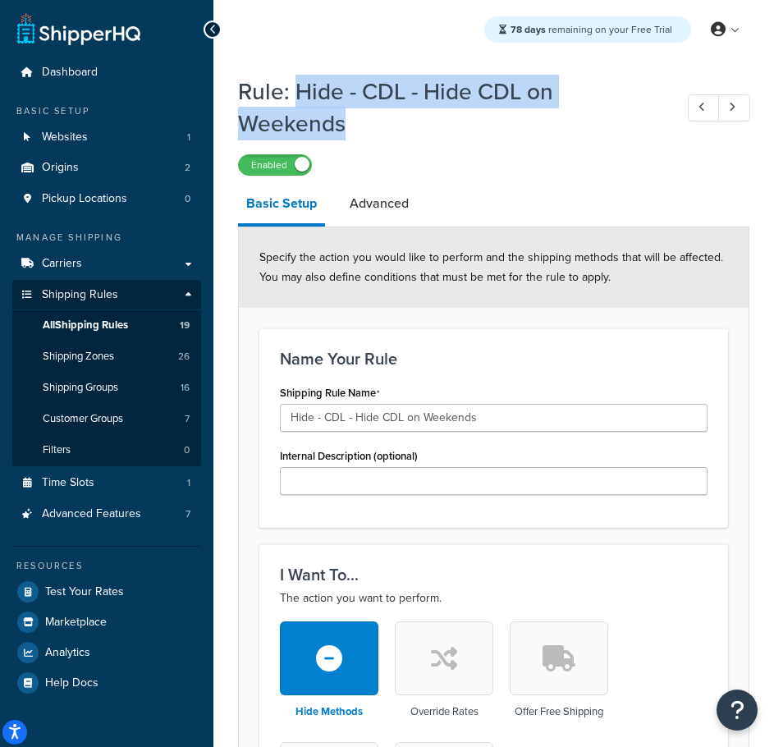
drag, startPoint x: 364, startPoint y: 121, endPoint x: 301, endPoint y: 98, distance: 66.5
click at [301, 98] on h1 "Rule: Hide - CDL - Hide CDL on Weekends" at bounding box center [448, 108] width 420 height 64
copy h1 "Hide - CDL - Hide CDL on Weekends"
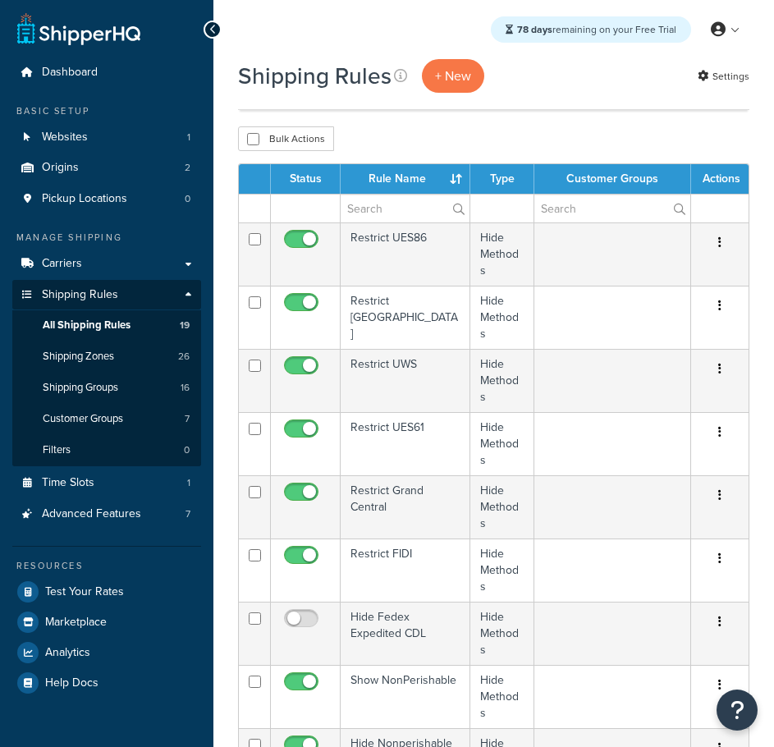
select select "25"
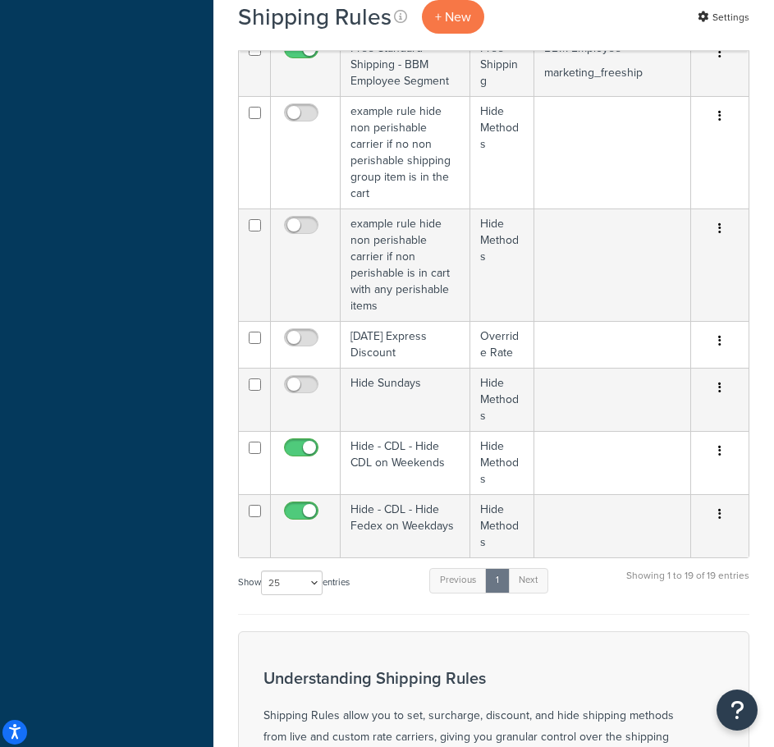
click at [177, 715] on div "Dashboard Basic Setup Websites 1 Origins 2 Pickup Locations 0 Manage Shipping C…" at bounding box center [107, 142] width 214 height 2183
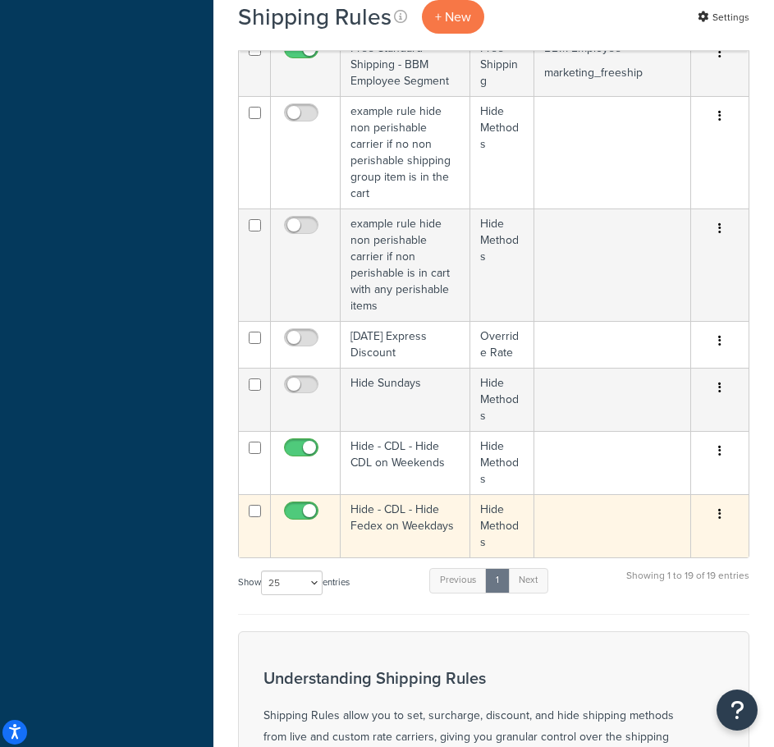
click at [386, 521] on td "Hide - CDL - Hide Fedex on Weekdays" at bounding box center [406, 525] width 130 height 63
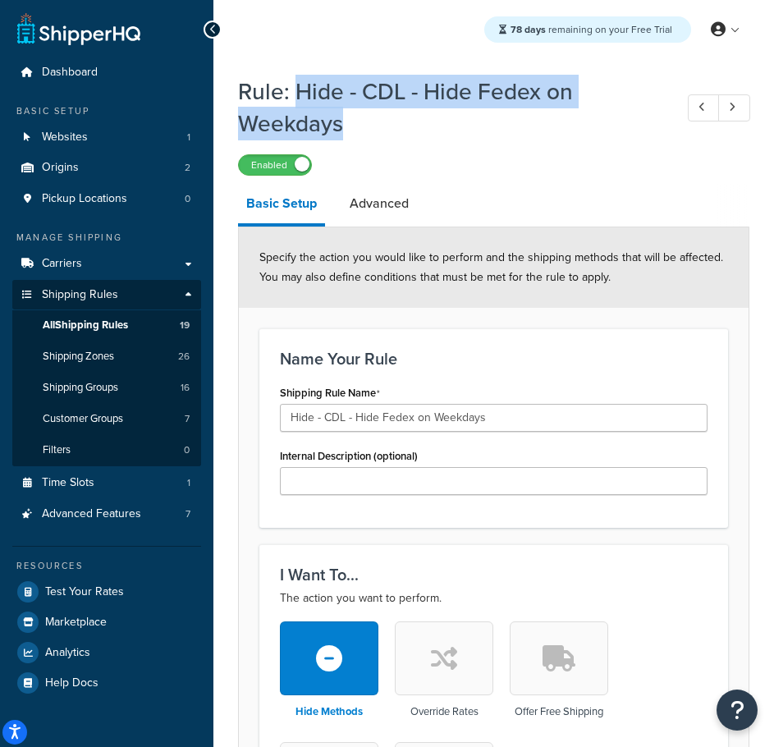
drag, startPoint x: 380, startPoint y: 117, endPoint x: 301, endPoint y: 90, distance: 83.4
click at [301, 90] on h1 "Rule: Hide - CDL - Hide Fedex on Weekdays" at bounding box center [448, 108] width 420 height 64
copy h1 "Hide - CDL - Hide Fedex on Weekdays"
click at [77, 260] on span "Carriers" at bounding box center [62, 264] width 40 height 14
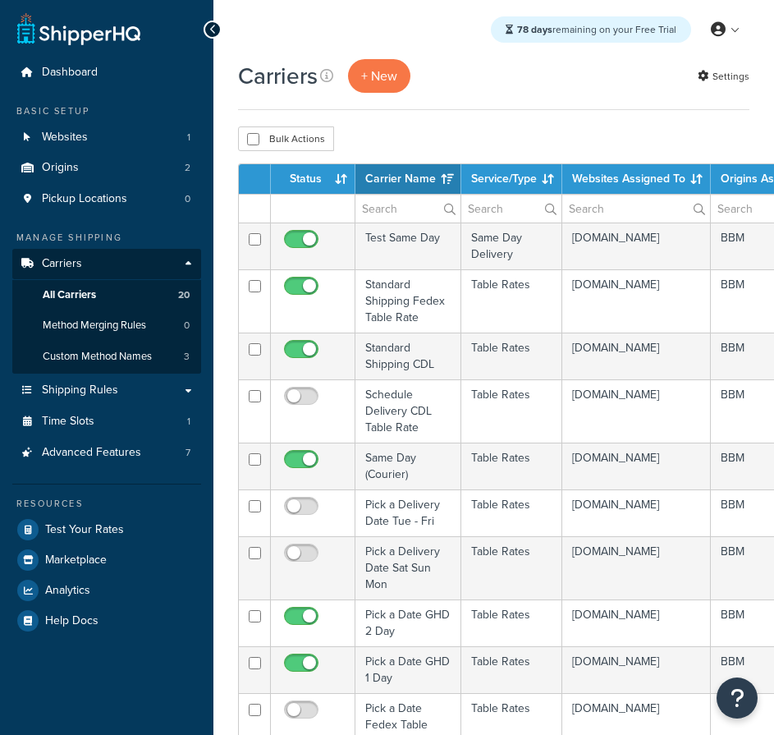
select select "15"
click at [315, 172] on th "Status" at bounding box center [313, 179] width 85 height 30
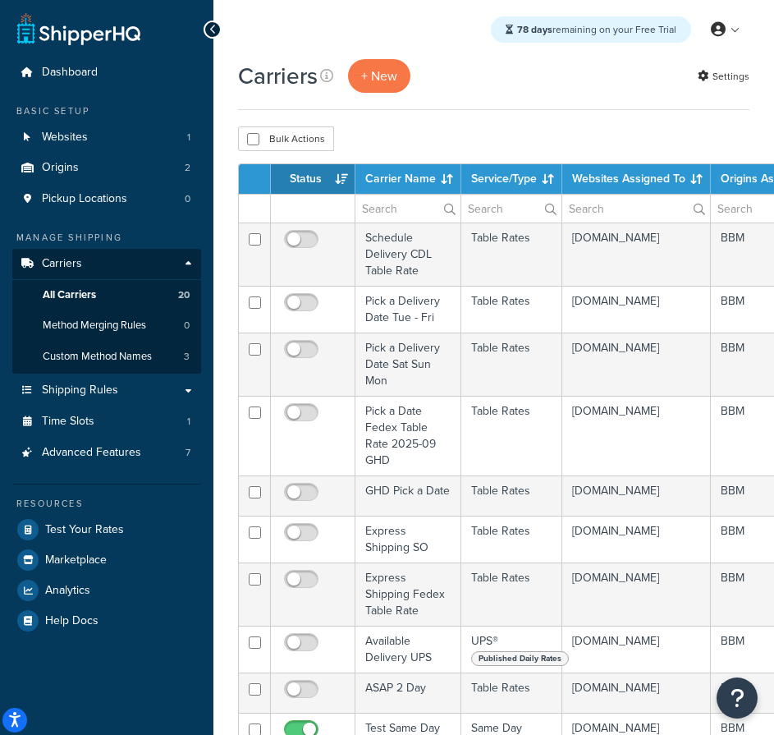
click at [315, 172] on th "Status" at bounding box center [313, 179] width 85 height 30
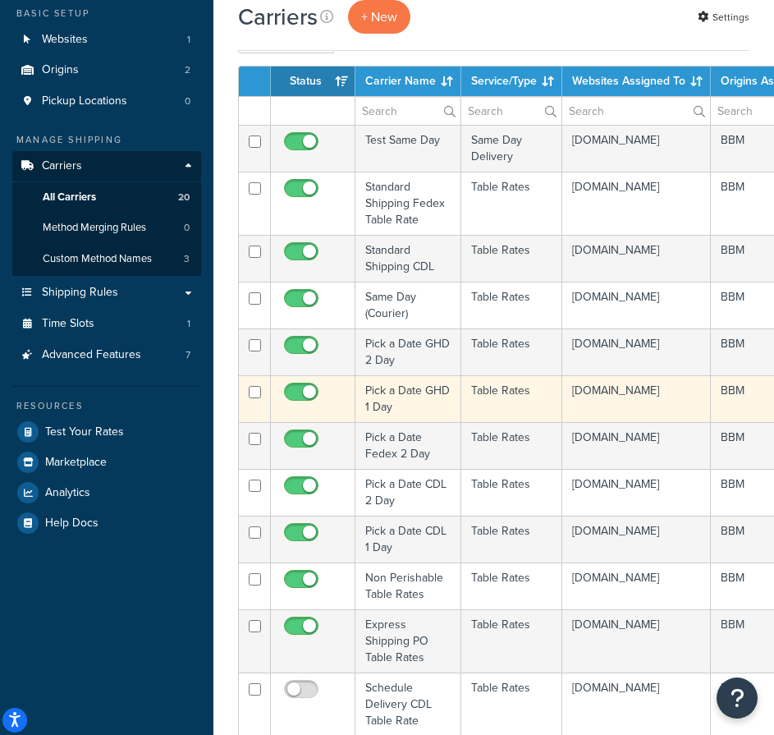
scroll to position [164, 0]
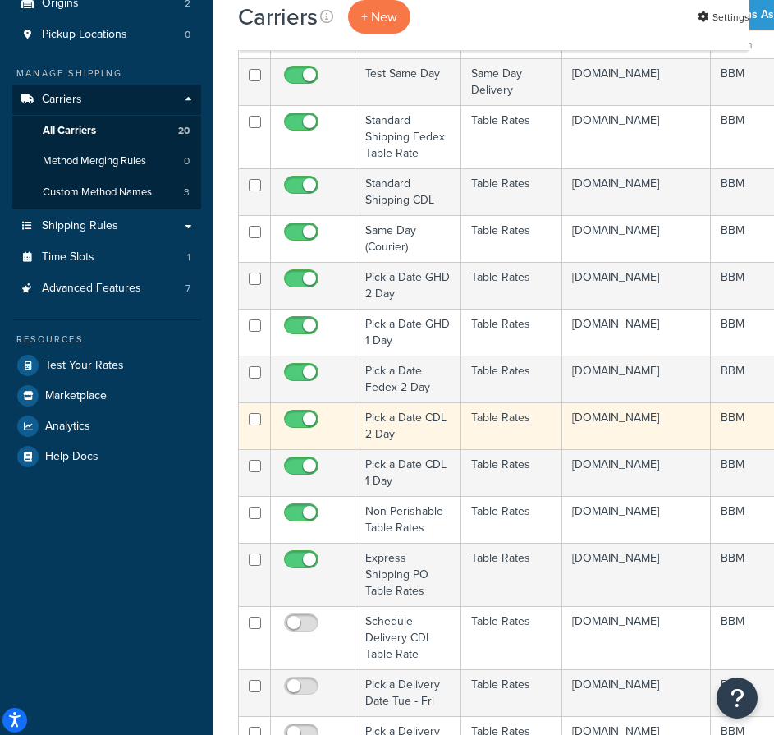
click at [388, 423] on td "Pick a Date CDL 2 Day" at bounding box center [409, 425] width 106 height 47
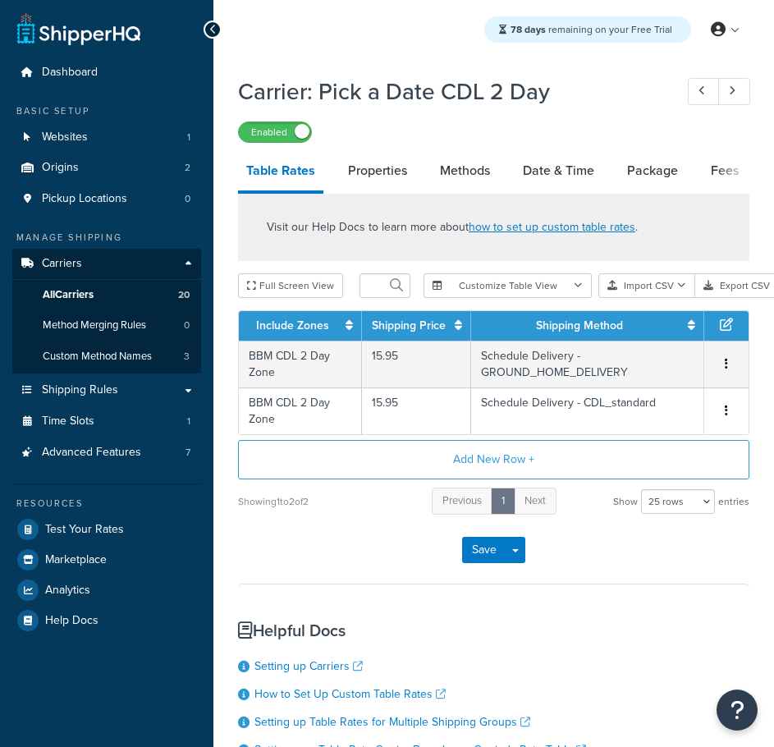
select select "25"
click at [460, 174] on link "Methods" at bounding box center [465, 170] width 67 height 39
select select "25"
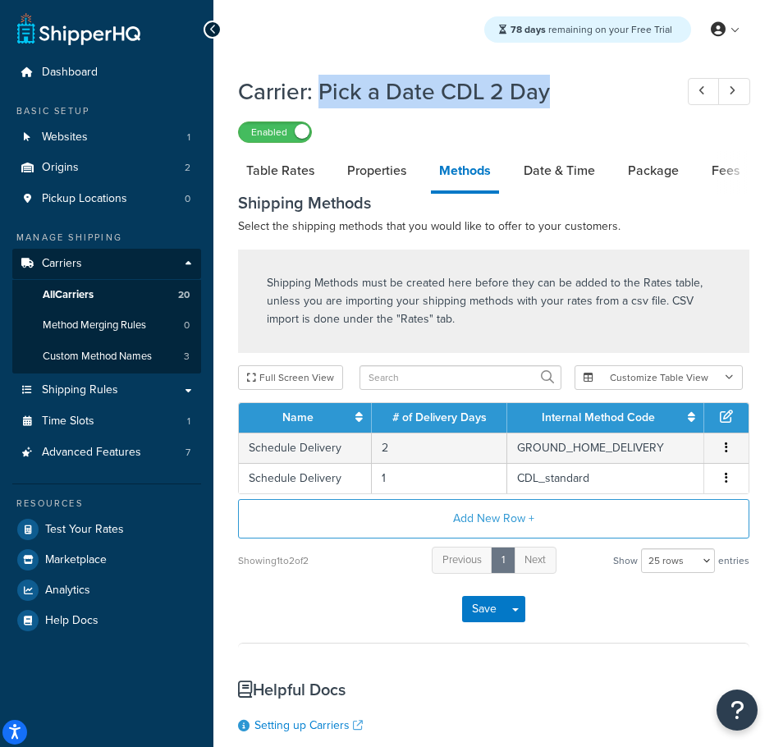
drag, startPoint x: 550, startPoint y: 90, endPoint x: 325, endPoint y: 93, distance: 225.0
click at [325, 93] on h1 "Carrier: Pick a Date CDL 2 Day" at bounding box center [448, 92] width 420 height 32
copy h1 "Pick a Date CDL 2 Day"
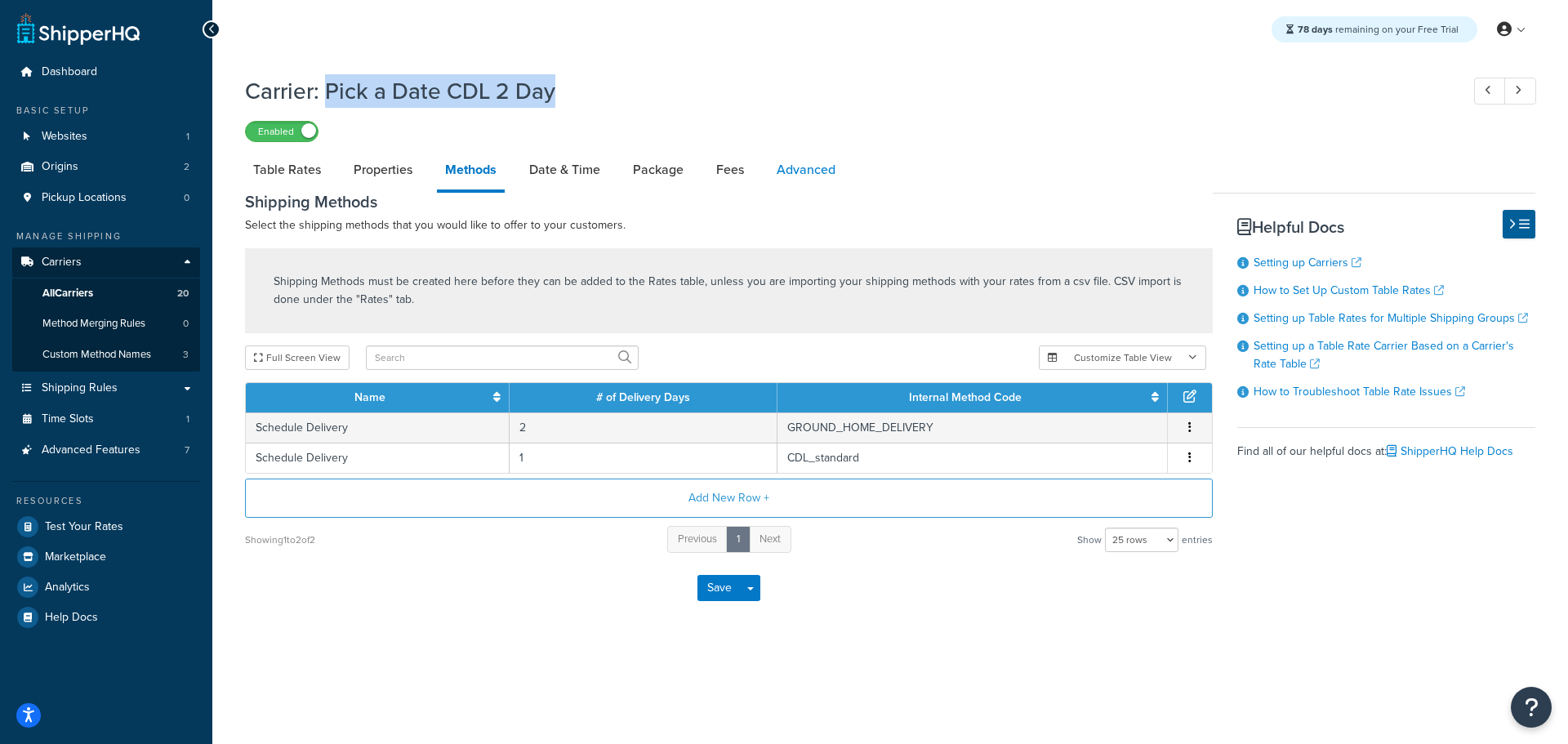
click at [770, 169] on link "Advanced" at bounding box center [806, 169] width 76 height 39
select select "false"
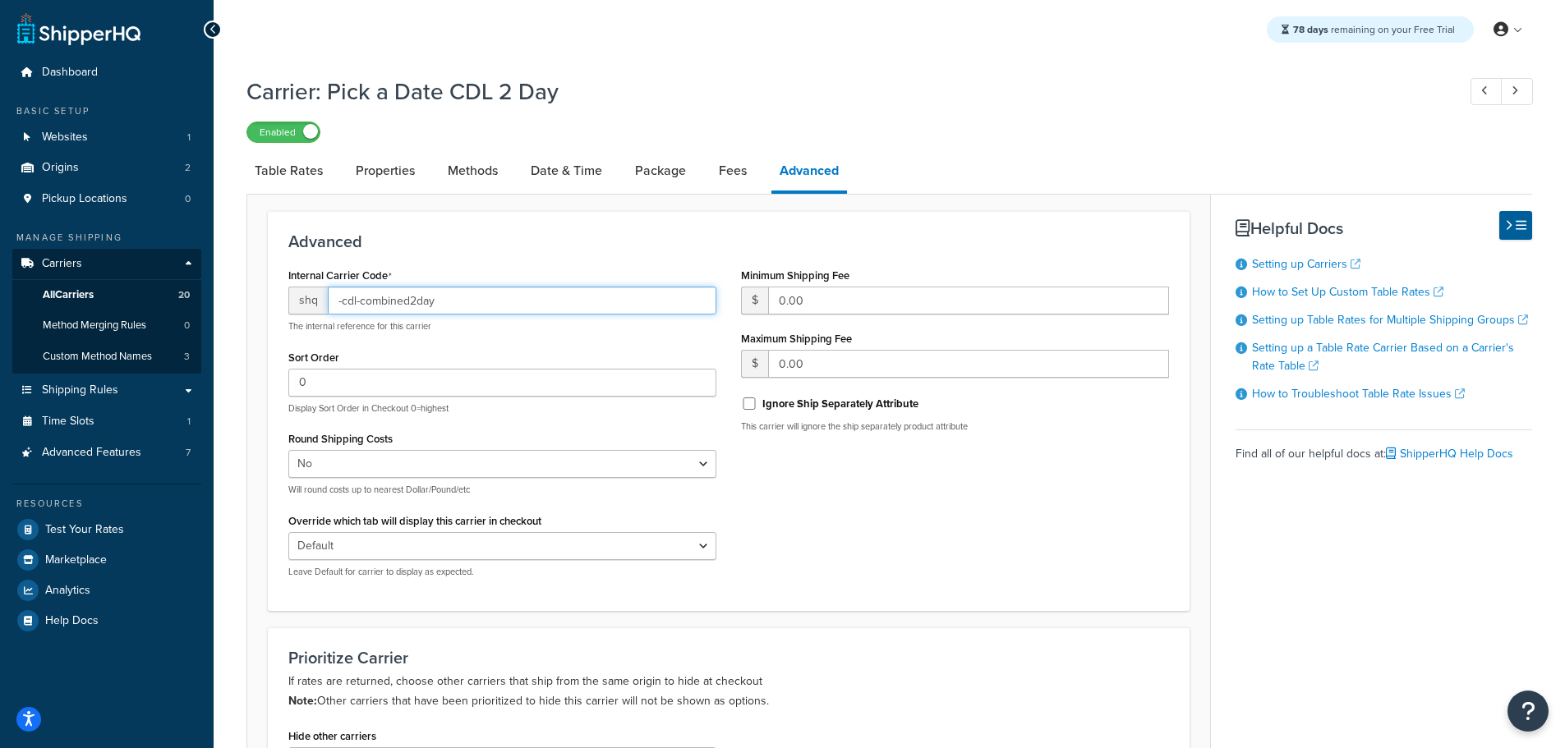
drag, startPoint x: 466, startPoint y: 302, endPoint x: 81, endPoint y: 302, distance: 385.2
click at [81, 302] on div "Dashboard Basic Setup Websites 1 Origins 2 Pickup Locations 0 Manage Shipping C…" at bounding box center [782, 576] width 1565 height 1152
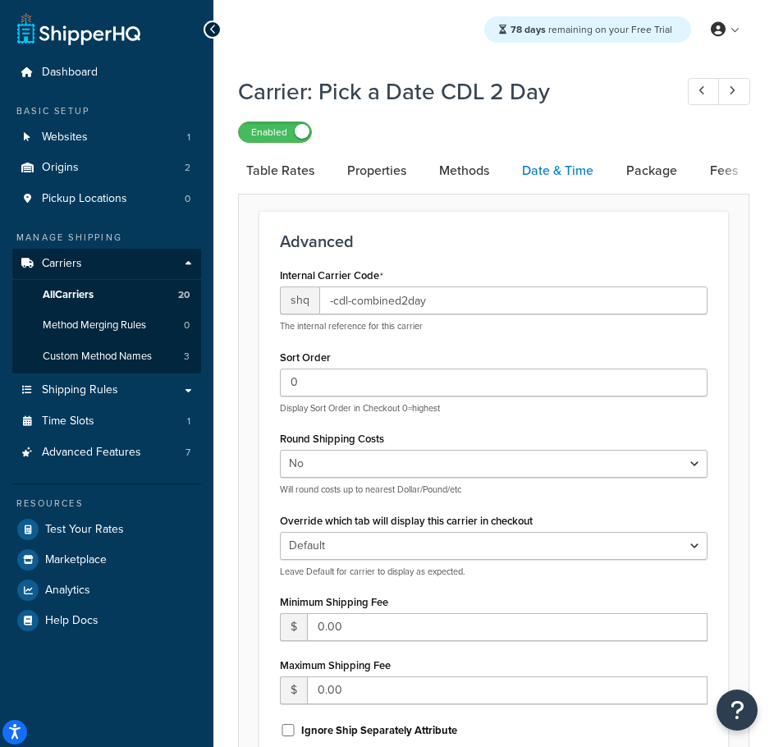
click at [548, 172] on link "Date & Time" at bounding box center [558, 170] width 88 height 39
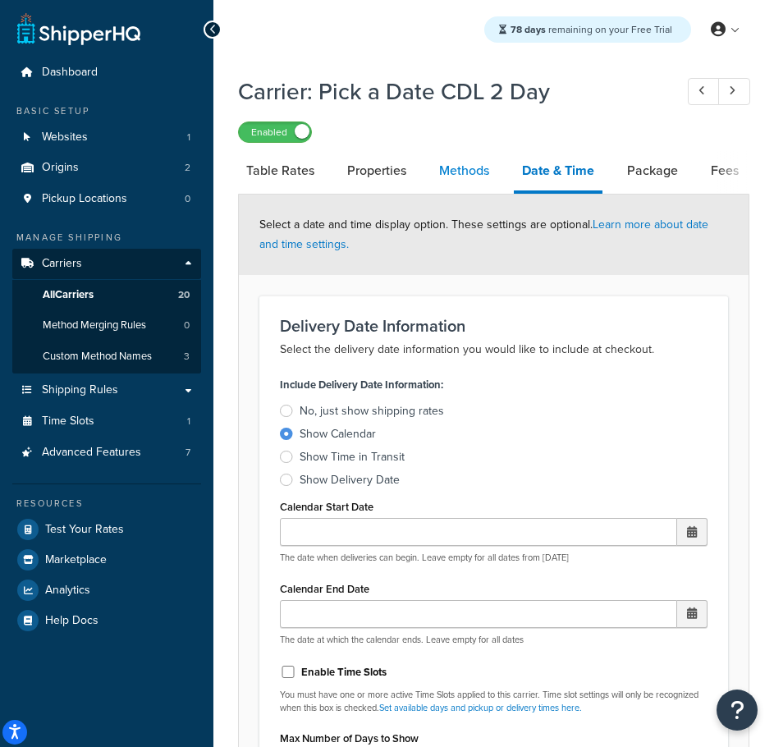
click at [458, 173] on link "Methods" at bounding box center [464, 170] width 67 height 39
select select "25"
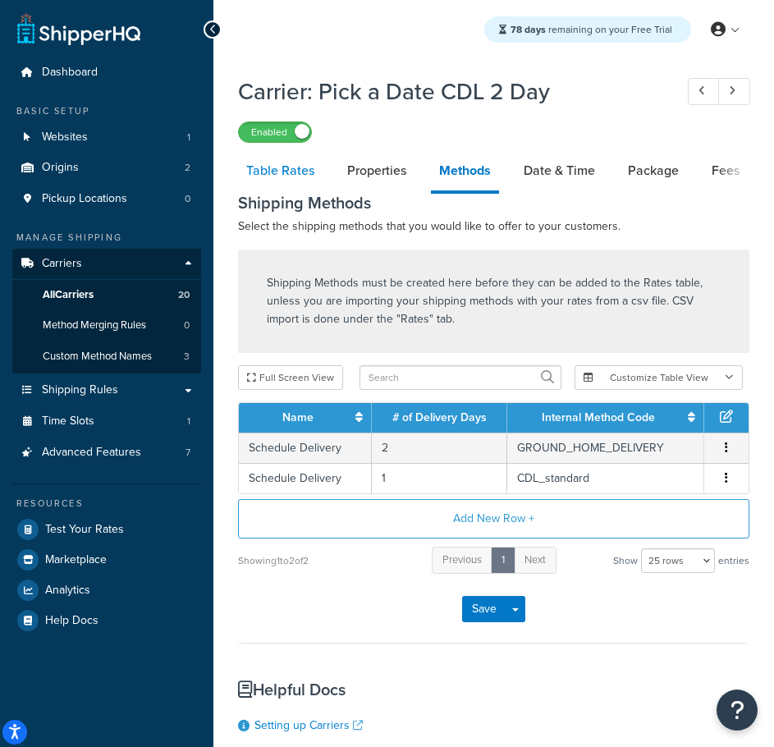
click at [259, 171] on link "Table Rates" at bounding box center [280, 170] width 85 height 39
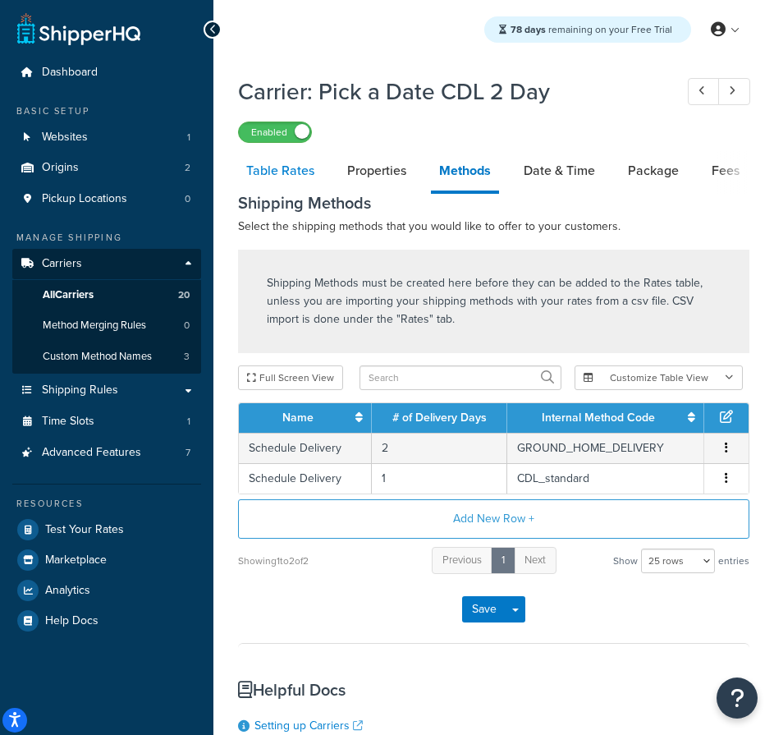
select select "25"
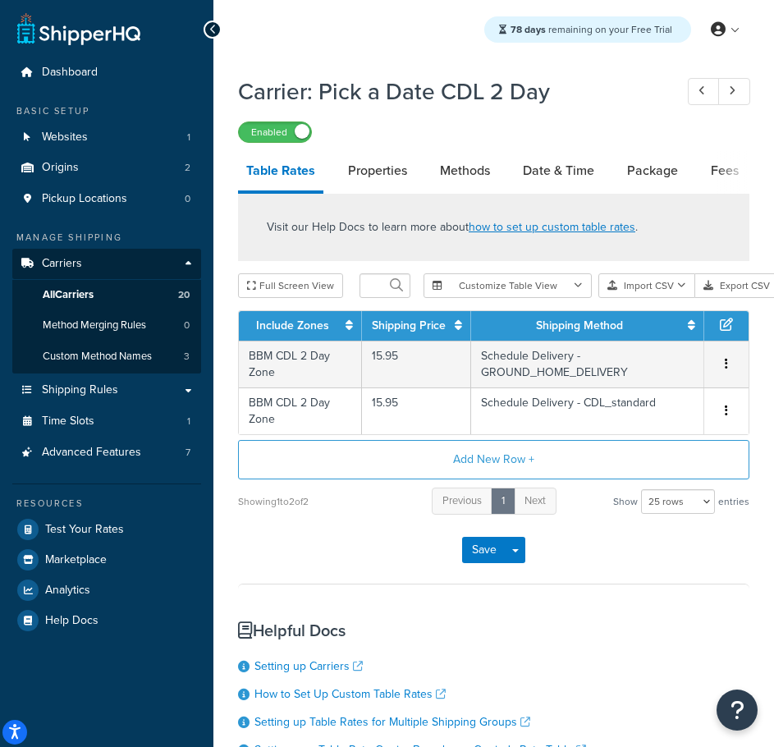
click at [163, 640] on div "Dashboard Basic Setup Websites 1 Origins 2 Pickup Locations 0 Manage Shipping C…" at bounding box center [107, 490] width 214 height 981
select select "25"
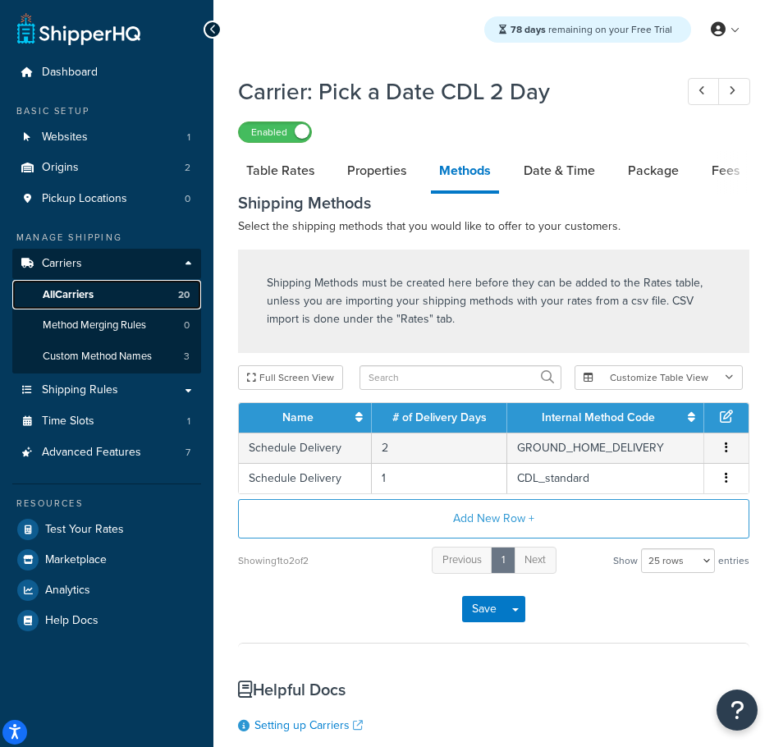
click at [90, 284] on link "All Carriers 20" at bounding box center [106, 295] width 189 height 30
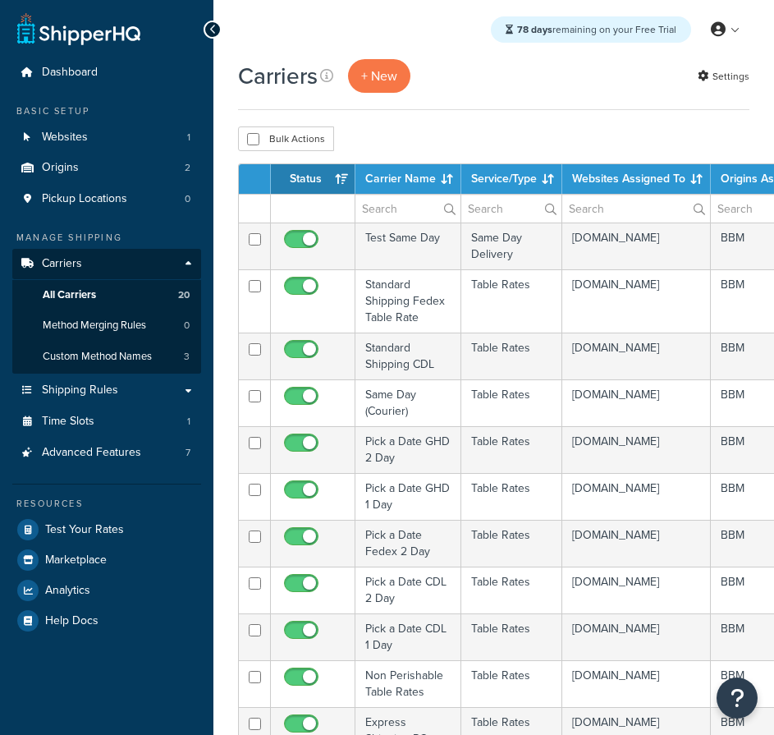
select select "15"
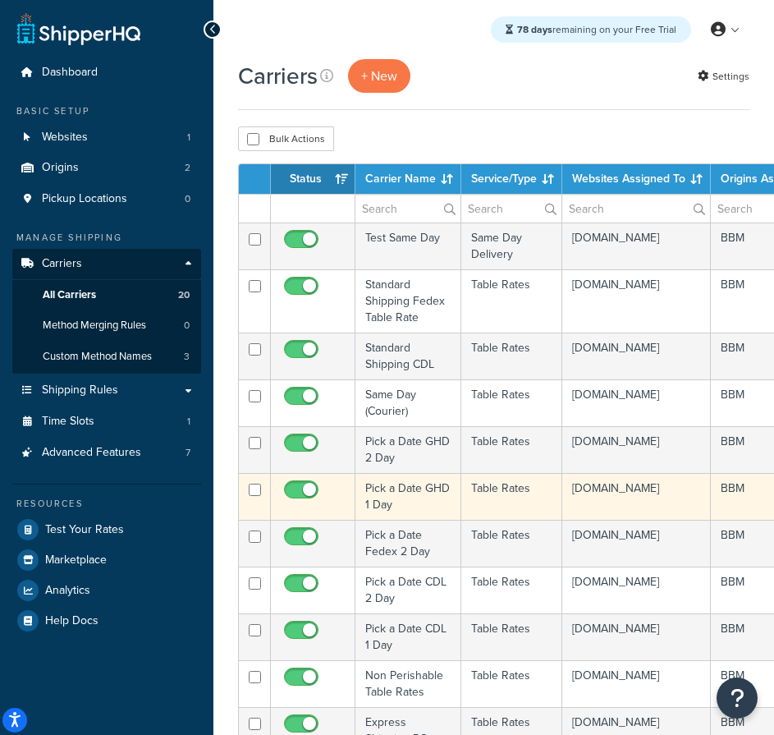
click at [379, 497] on td "Pick a Date GHD 1 Day" at bounding box center [409, 496] width 106 height 47
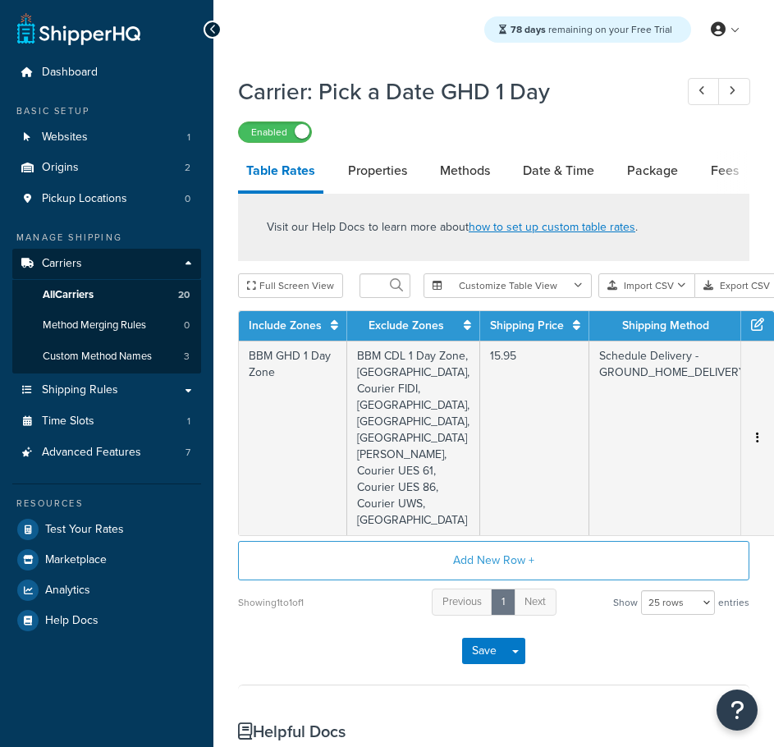
select select "25"
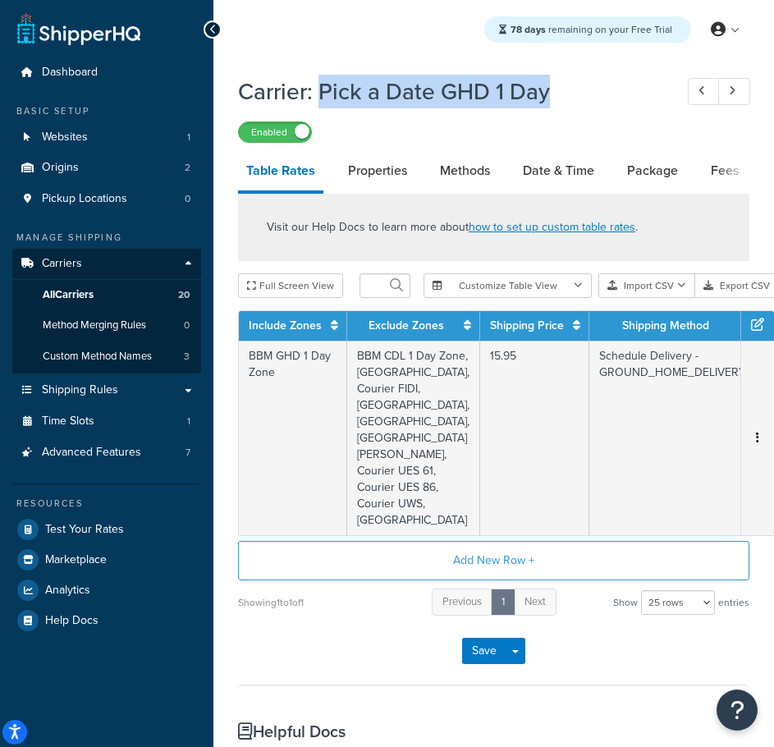
drag, startPoint x: 557, startPoint y: 99, endPoint x: 323, endPoint y: 98, distance: 234.1
click at [323, 98] on h1 "Carrier: Pick a Date GHD 1 Day" at bounding box center [448, 92] width 420 height 32
copy h1 "Pick a Date GHD 1 Day"
click at [529, 165] on link "Date & Time" at bounding box center [559, 170] width 88 height 39
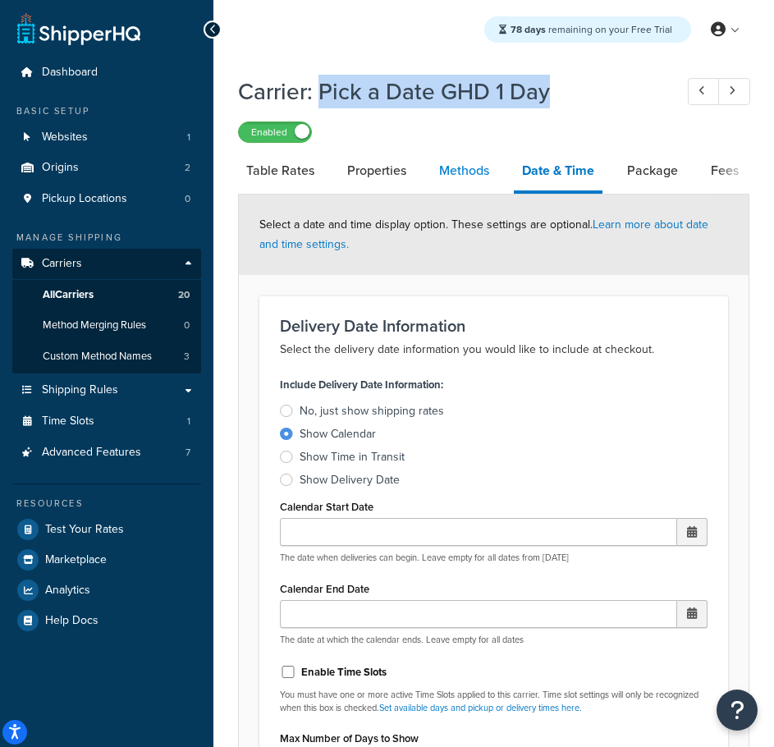
click at [477, 177] on link "Methods" at bounding box center [464, 170] width 67 height 39
select select "25"
